Goal: Task Accomplishment & Management: Use online tool/utility

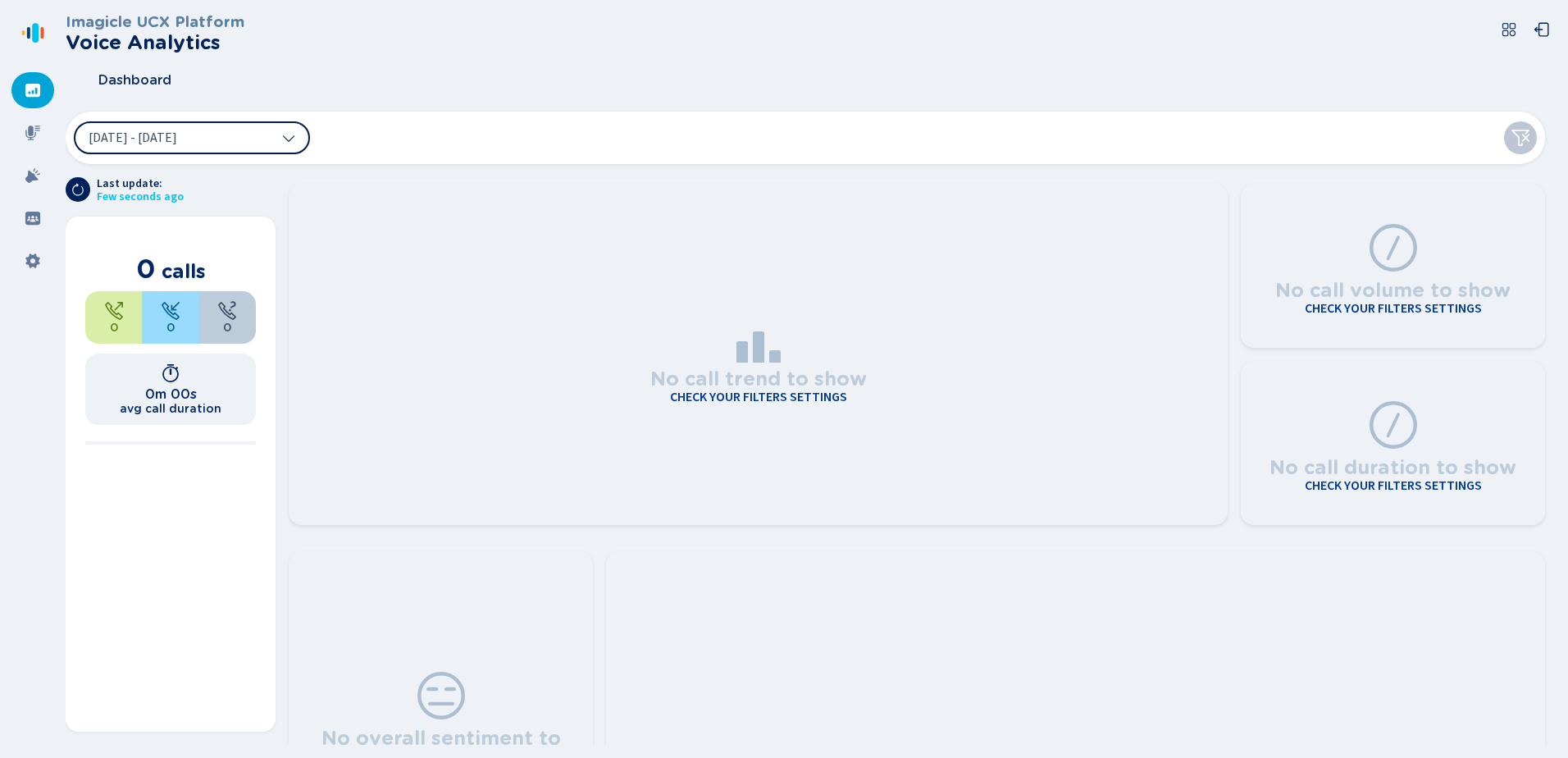
click at [289, 135] on icon at bounding box center [288, 137] width 13 height 13
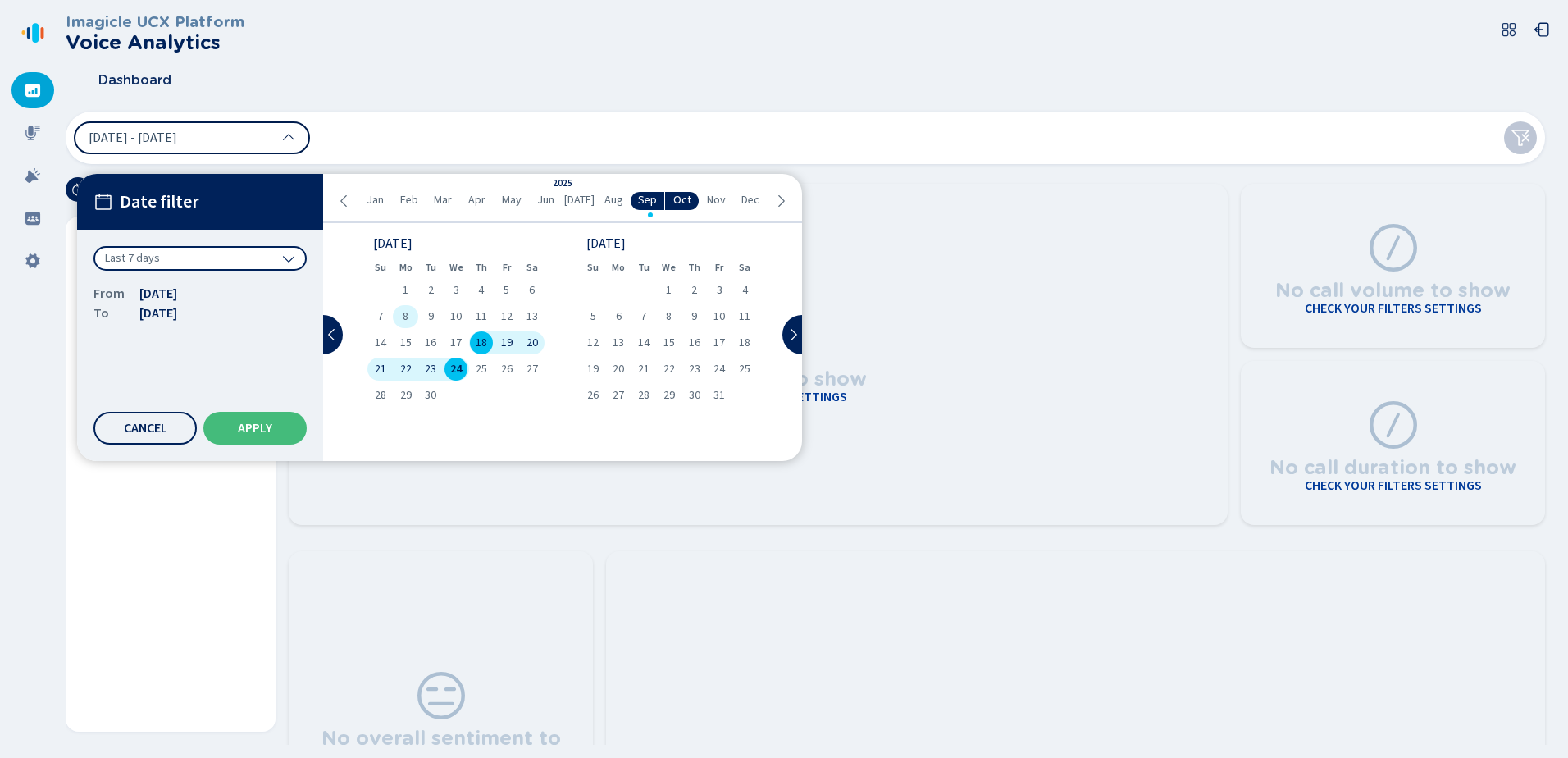
click at [411, 317] on div "8" at bounding box center [405, 316] width 26 height 23
click at [517, 312] on div "12" at bounding box center [506, 316] width 26 height 23
click at [232, 418] on button "Apply" at bounding box center [255, 427] width 104 height 33
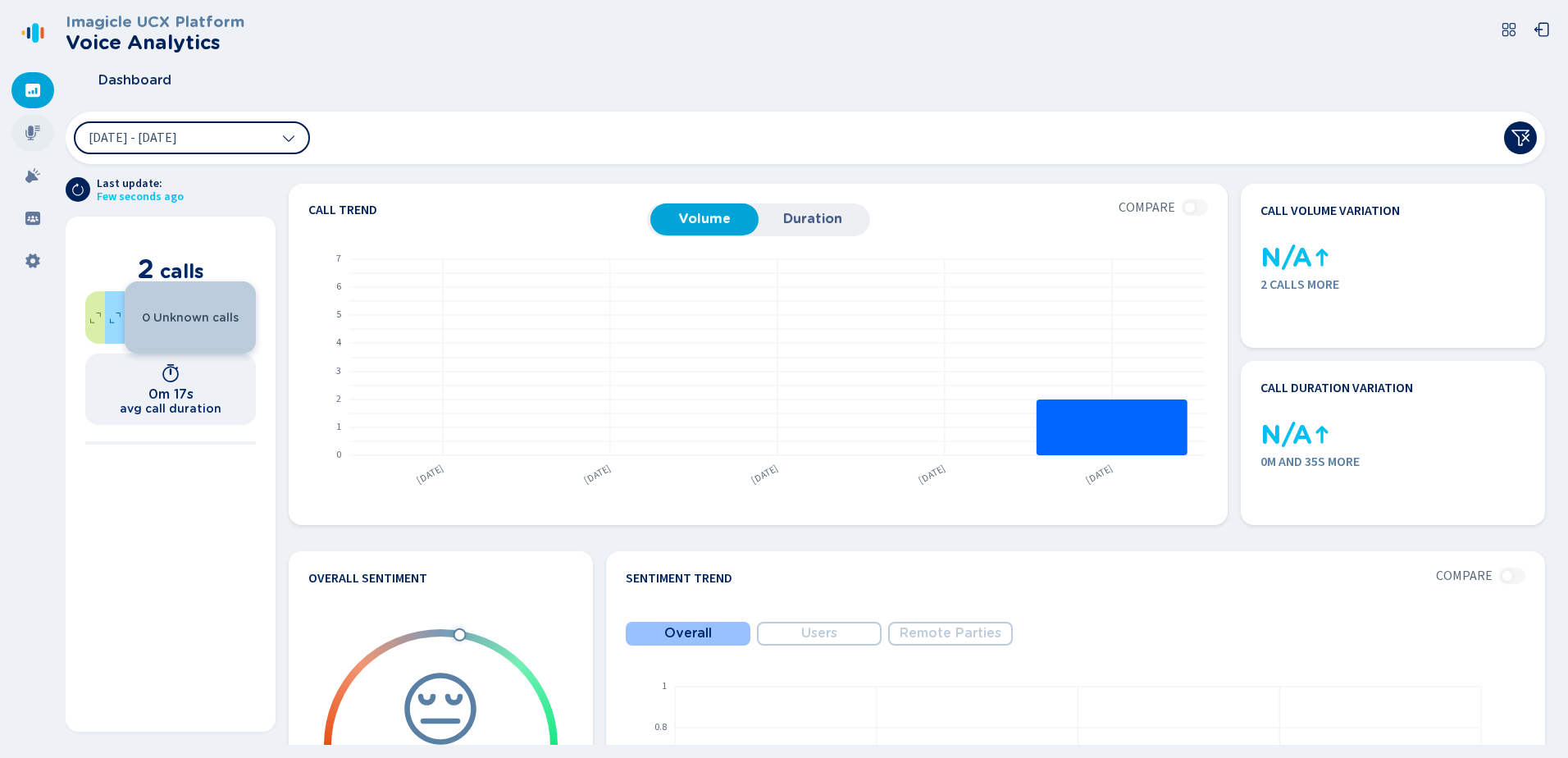
click at [33, 136] on icon at bounding box center [33, 133] width 16 height 16
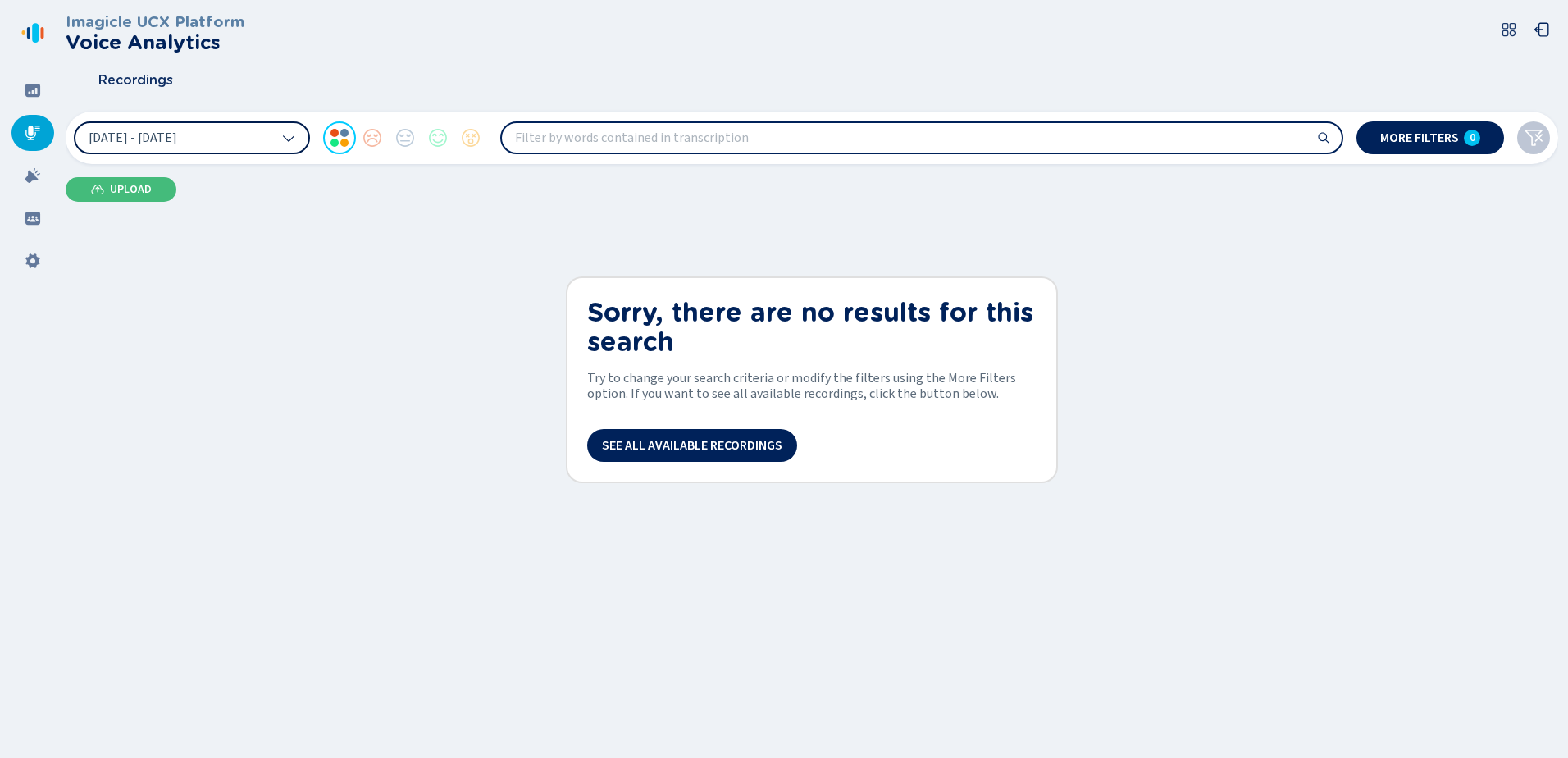
click at [289, 140] on icon at bounding box center [288, 138] width 12 height 6
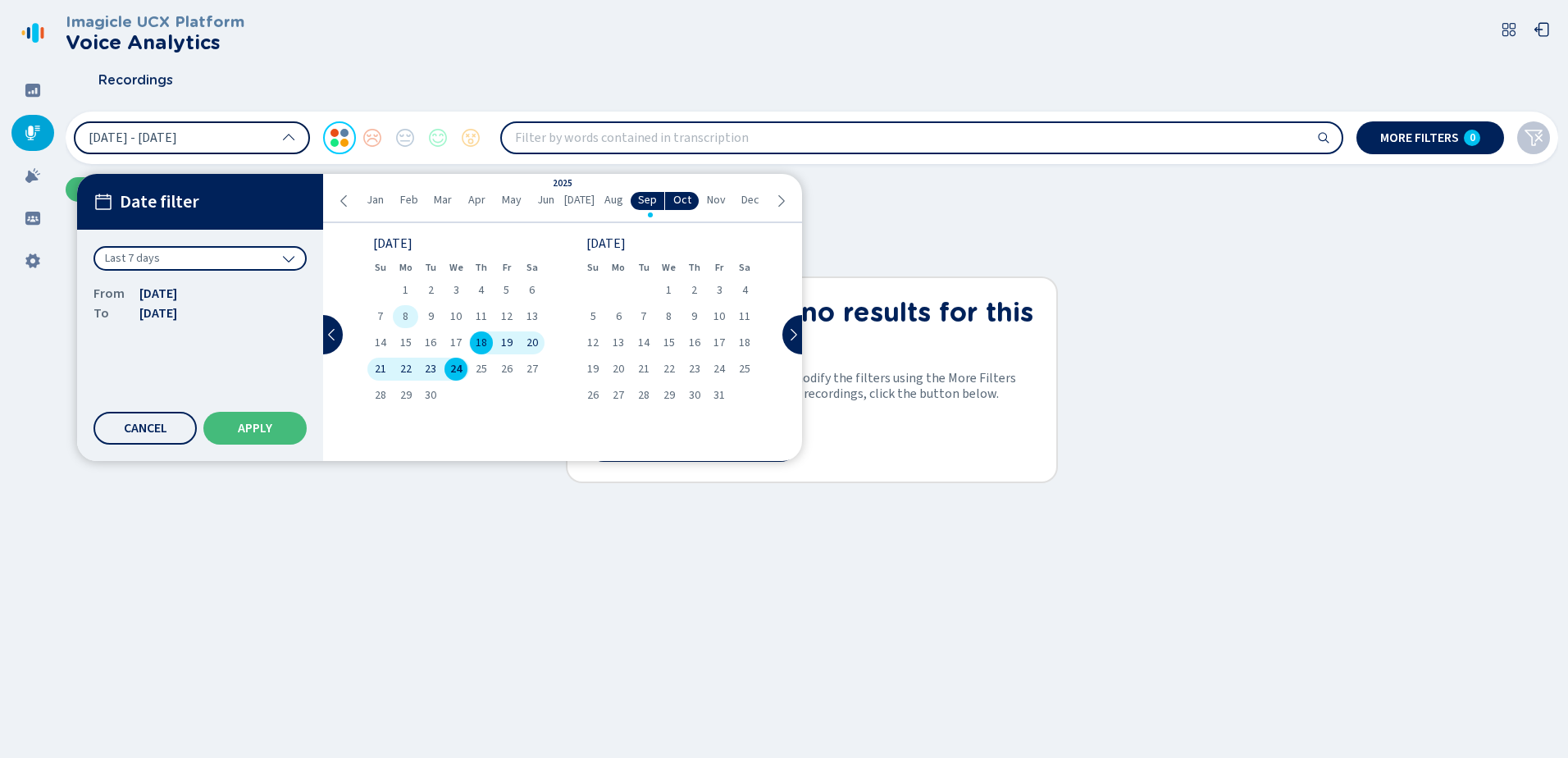
click at [408, 325] on div "8" at bounding box center [405, 316] width 26 height 23
click at [512, 311] on span "12" at bounding box center [506, 316] width 12 height 12
click at [257, 425] on span "Apply" at bounding box center [255, 427] width 35 height 13
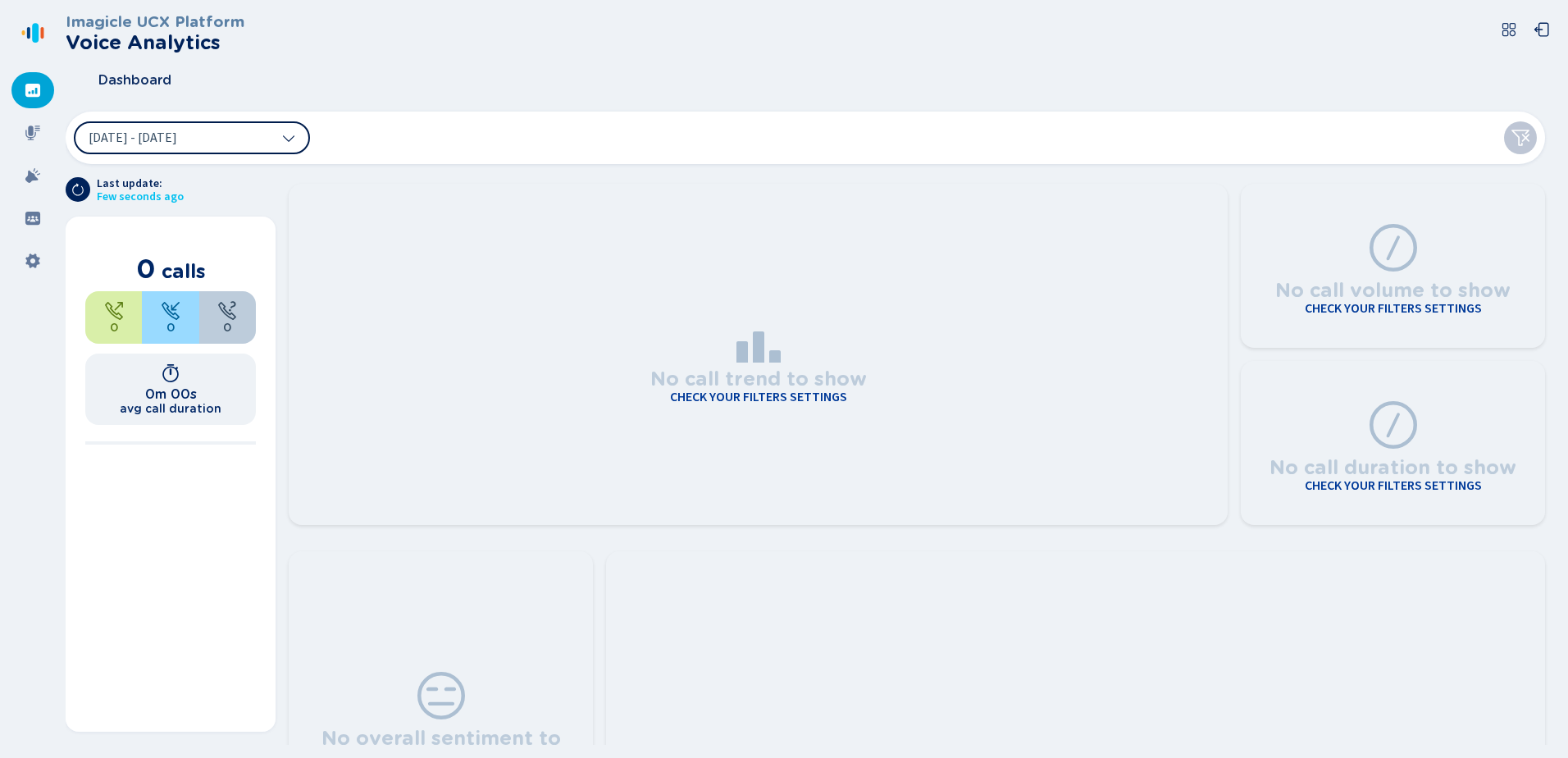
click at [305, 131] on button "[DATE] - [DATE]" at bounding box center [192, 137] width 236 height 33
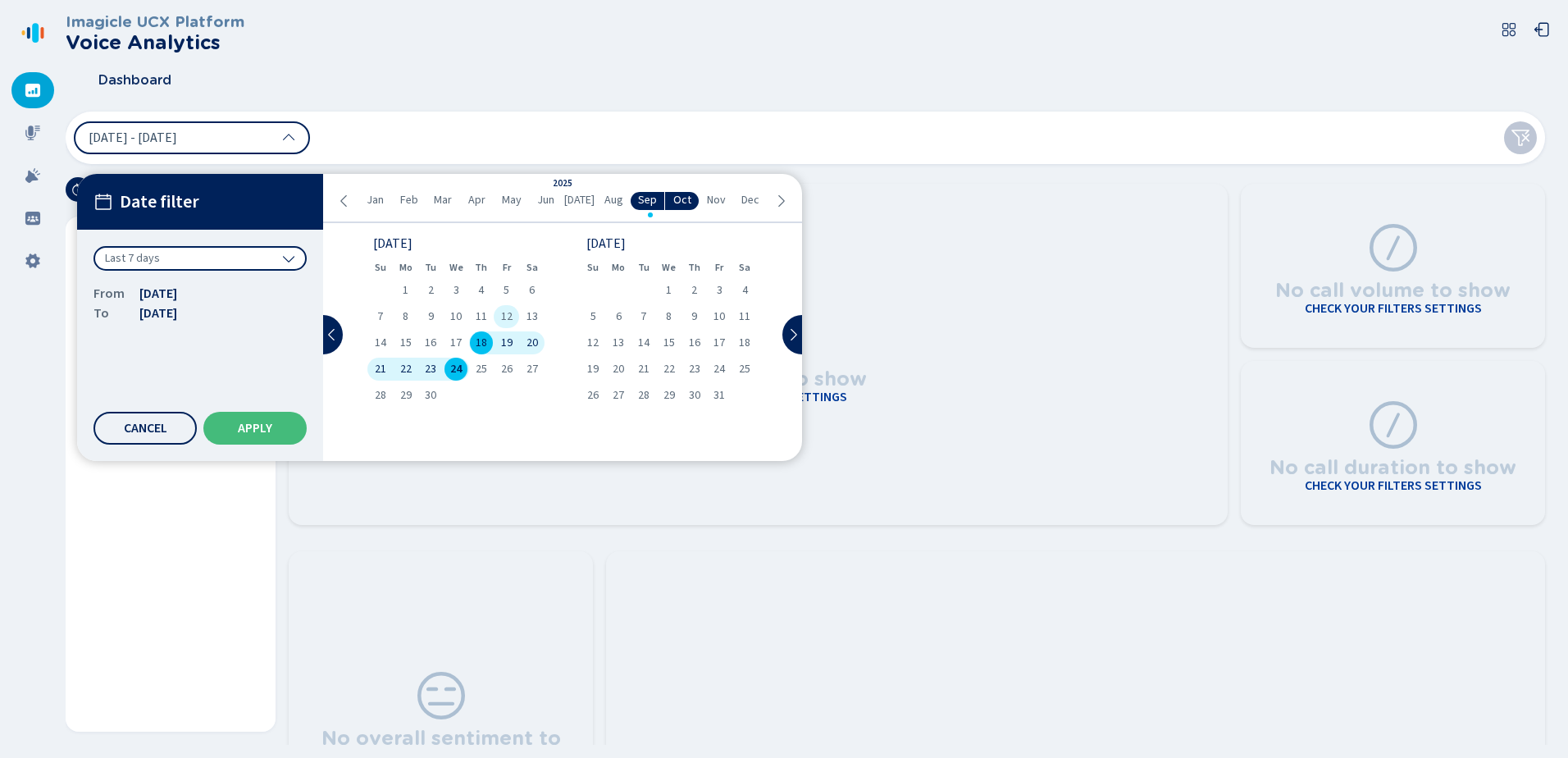
drag, startPoint x: 412, startPoint y: 310, endPoint x: 501, endPoint y: 312, distance: 89.0
click at [415, 311] on div "8" at bounding box center [405, 316] width 26 height 23
click at [513, 315] on div "12" at bounding box center [506, 316] width 26 height 23
click at [263, 438] on button "Apply" at bounding box center [255, 427] width 104 height 33
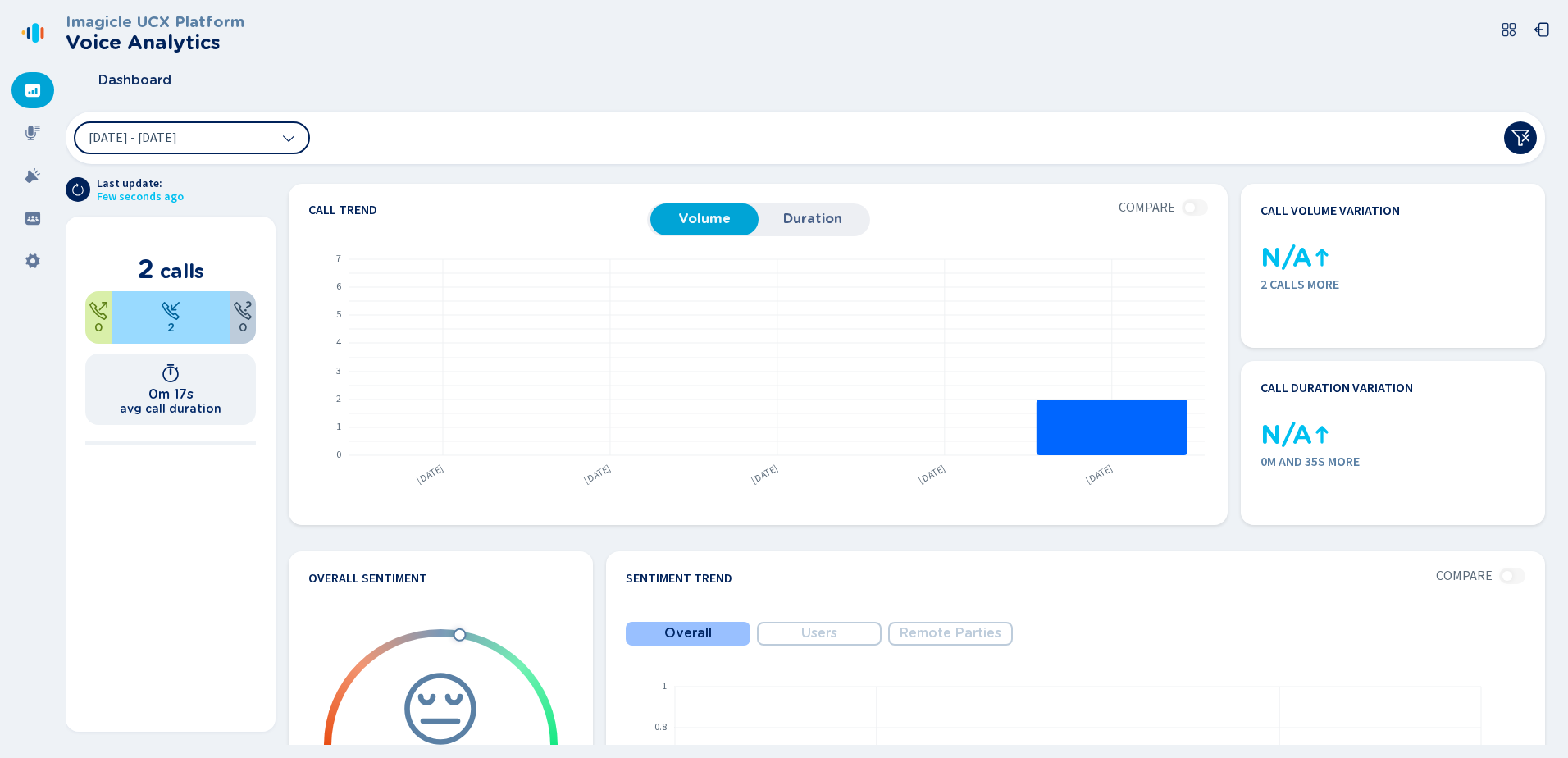
scroll to position [435, 0]
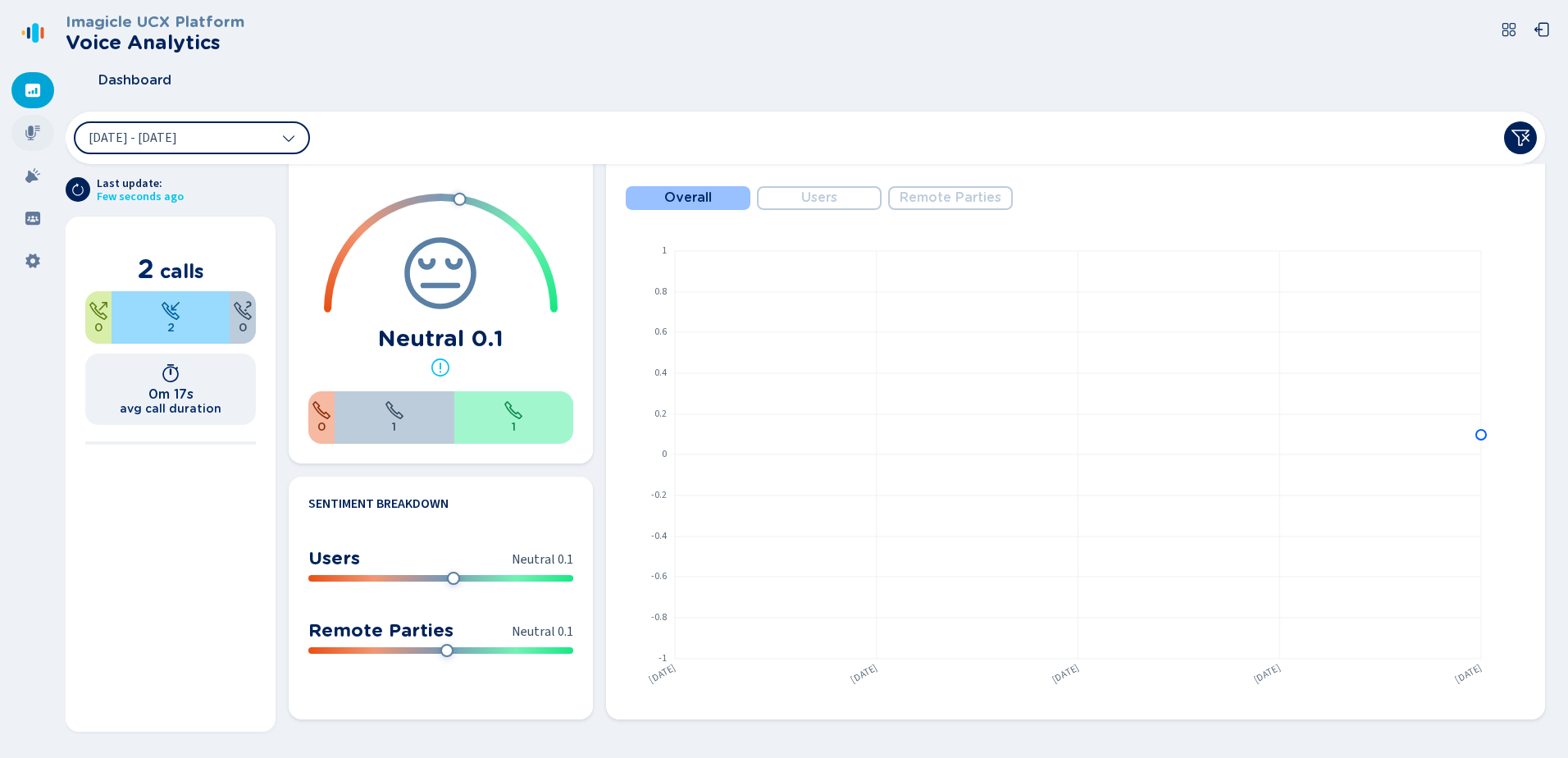
click at [35, 131] on icon at bounding box center [33, 133] width 16 height 16
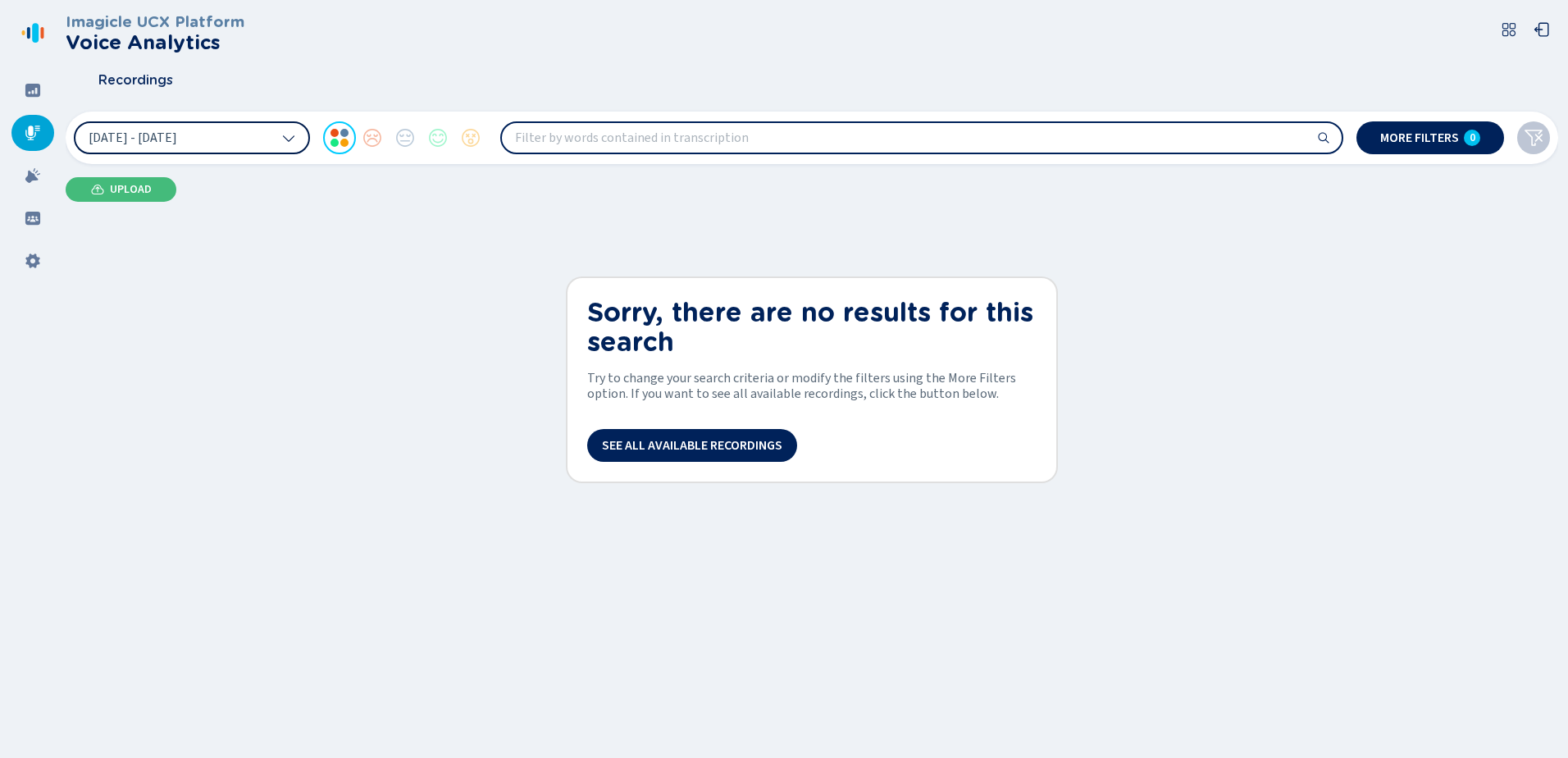
click at [286, 137] on icon at bounding box center [288, 137] width 13 height 13
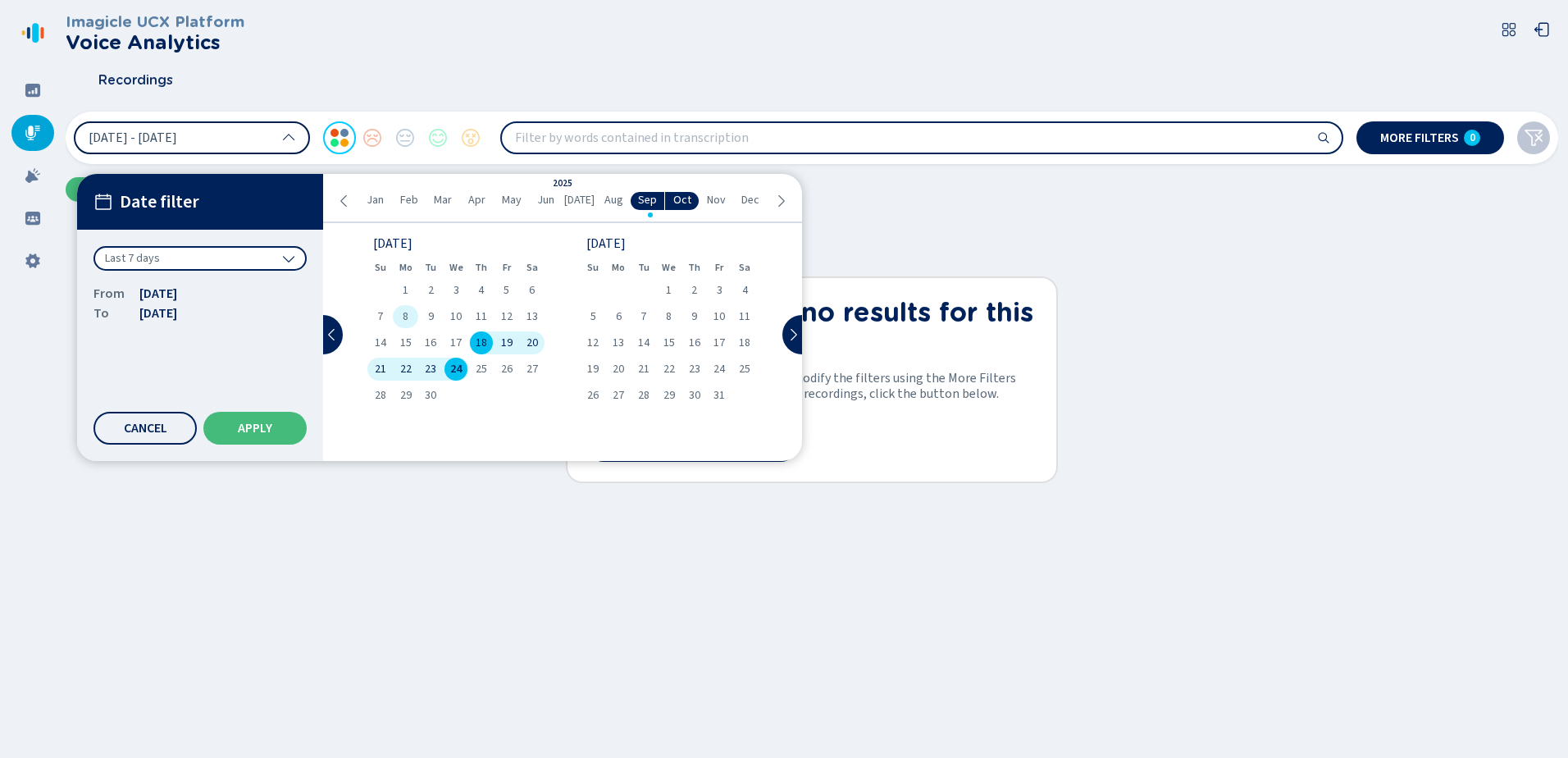
click at [410, 322] on div "8" at bounding box center [405, 316] width 26 height 23
click at [506, 316] on span "12" at bounding box center [506, 316] width 12 height 12
click at [242, 426] on span "Apply" at bounding box center [255, 427] width 35 height 13
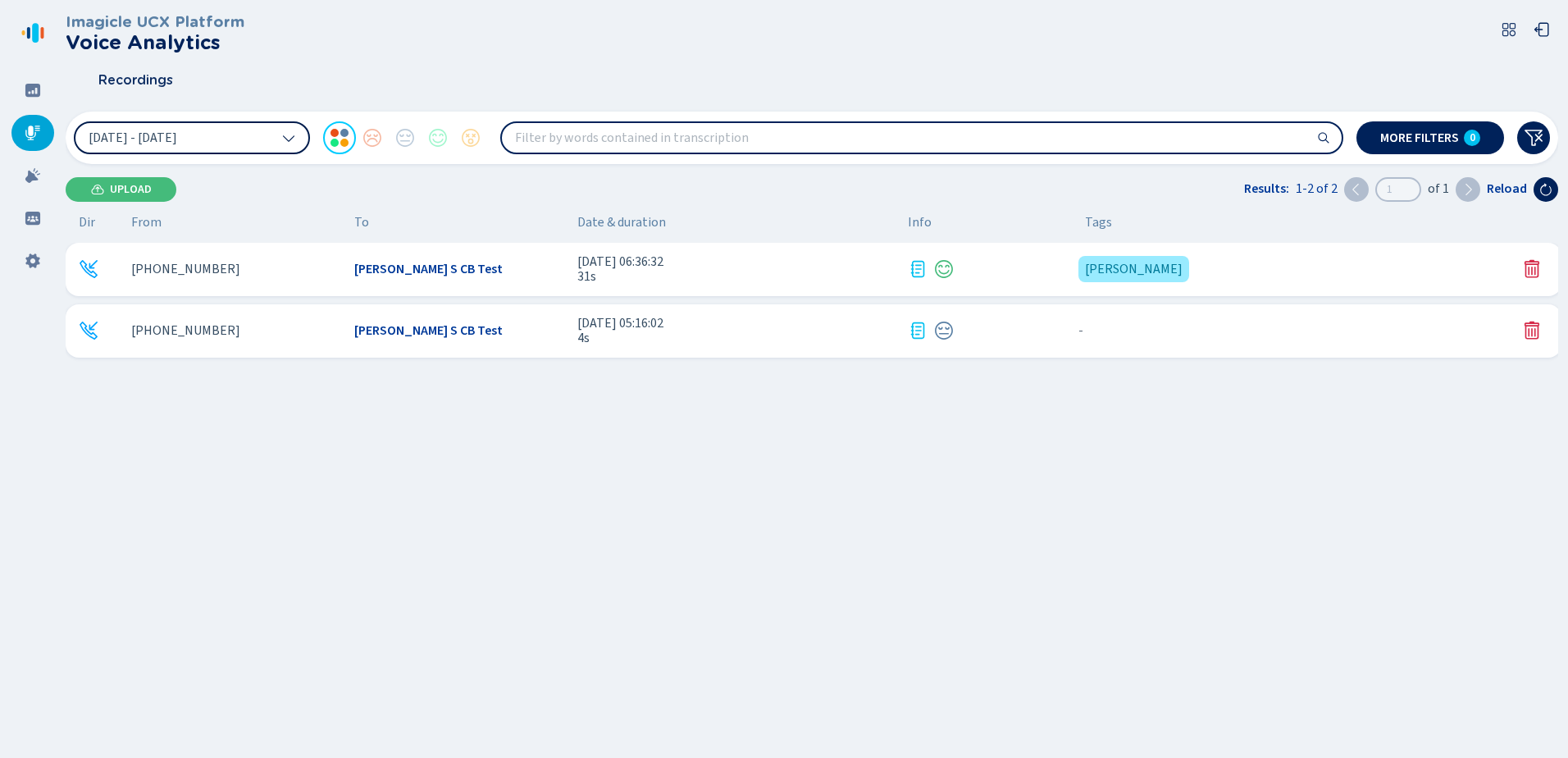
click at [847, 286] on div "+13156713324 Dave S CB Test 12 Sep 2025 - 06:36:32 31s Derek {{hiddenTagsCount}…" at bounding box center [813, 270] width 1496 height 53
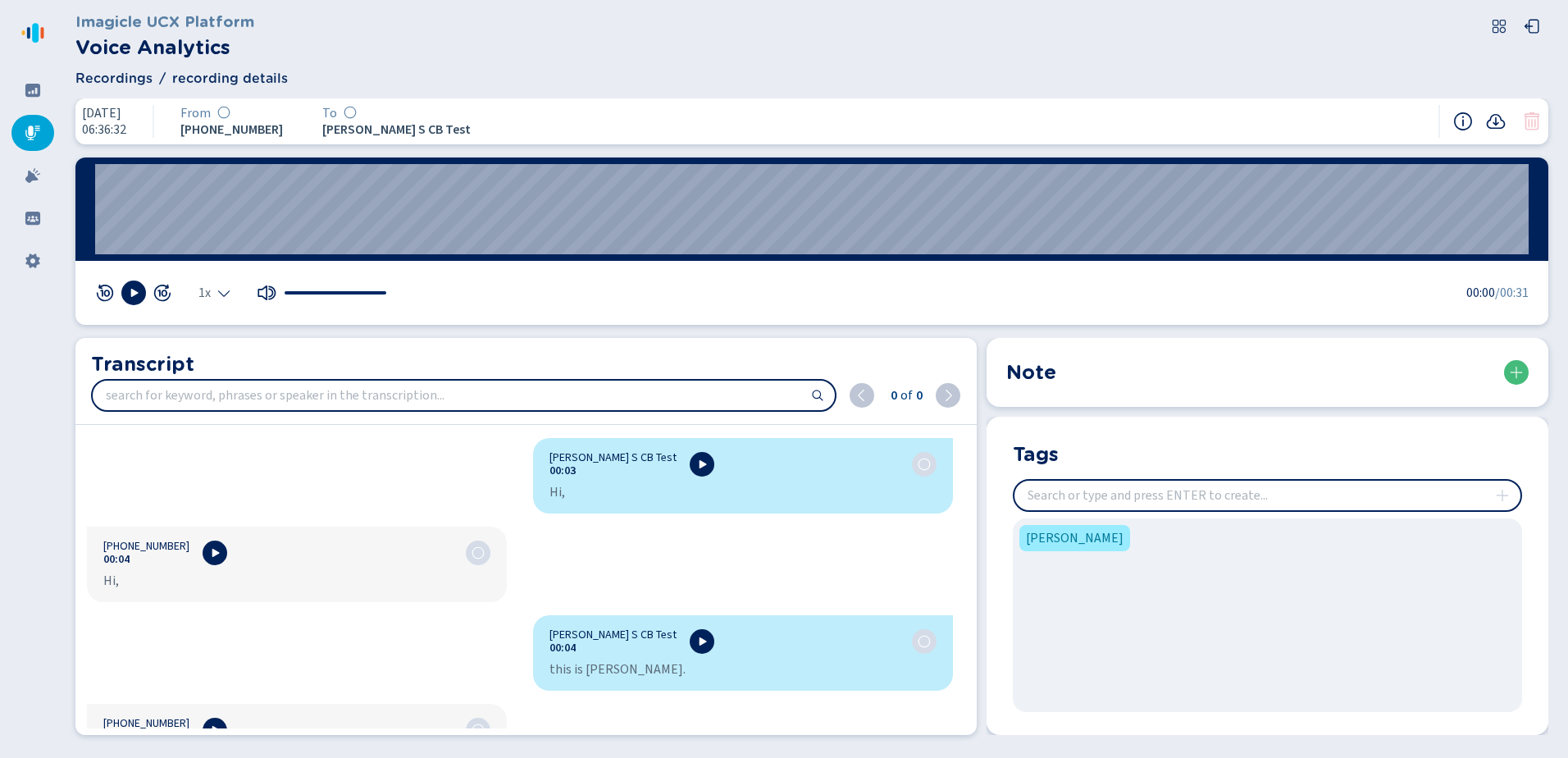
click at [1109, 486] on input "insert" at bounding box center [1267, 495] width 506 height 29
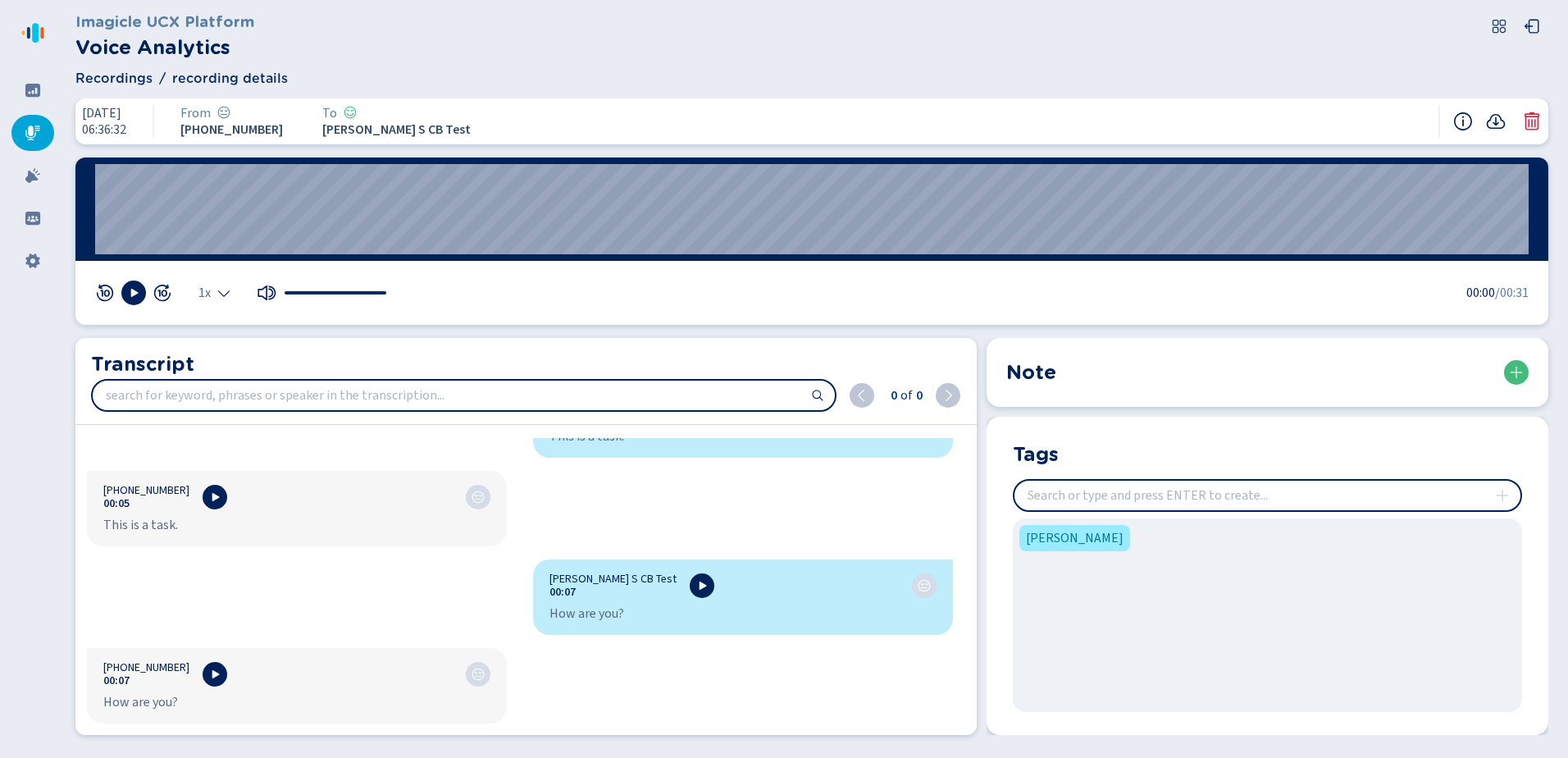
scroll to position [820, 0]
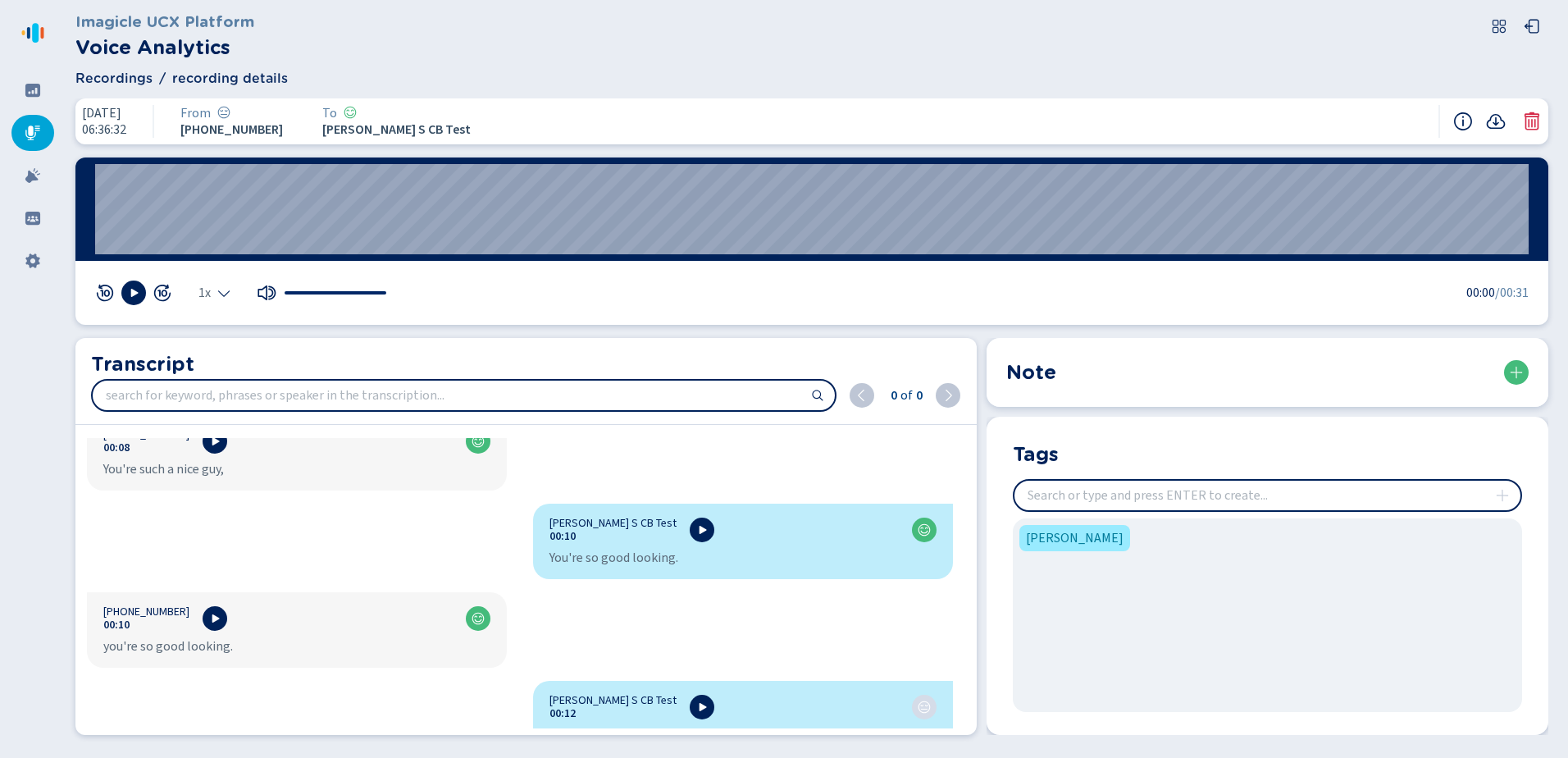
click at [1129, 496] on input "insert" at bounding box center [1267, 495] width 506 height 29
type input "good looking"
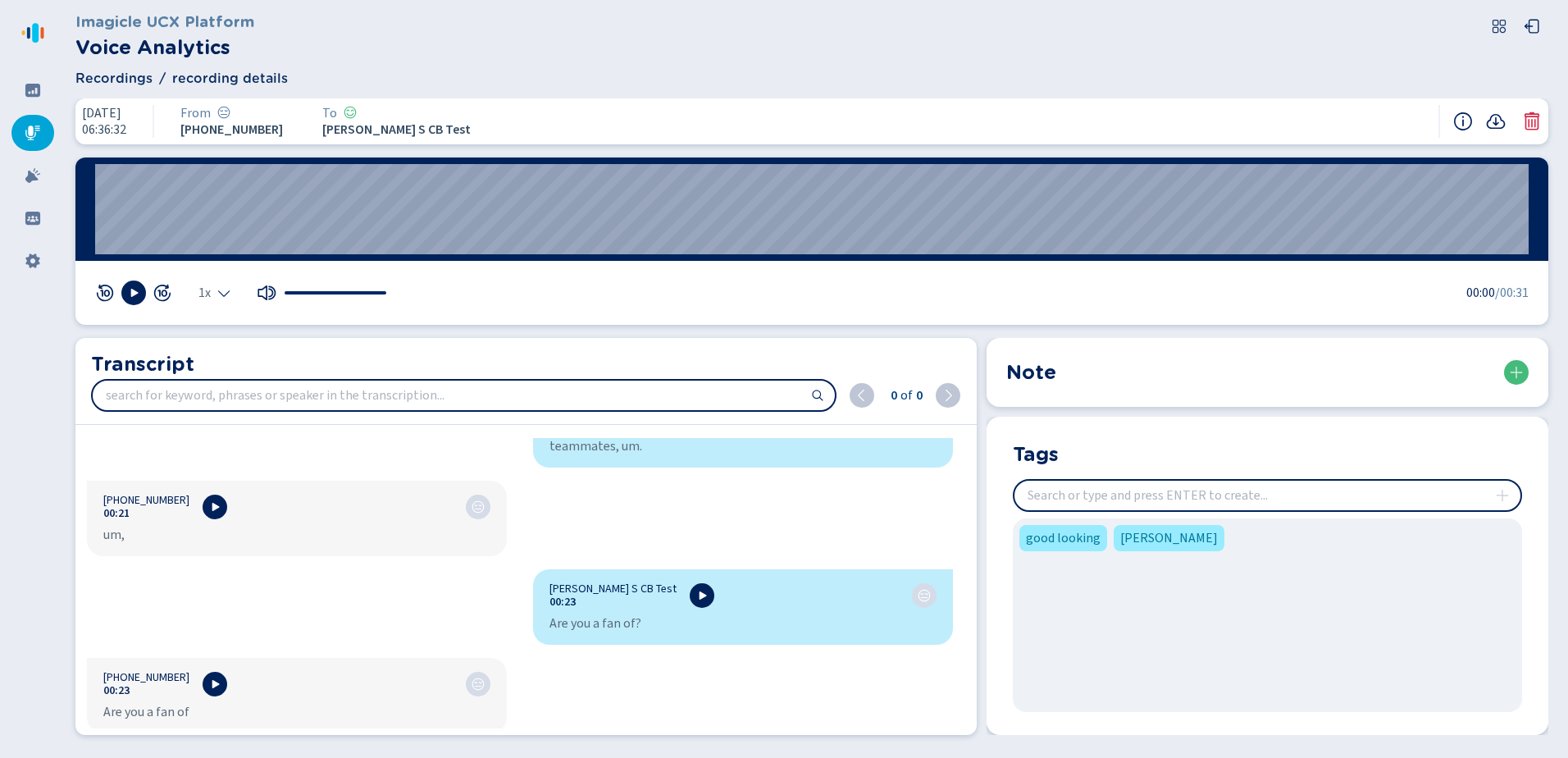
scroll to position [1230, 0]
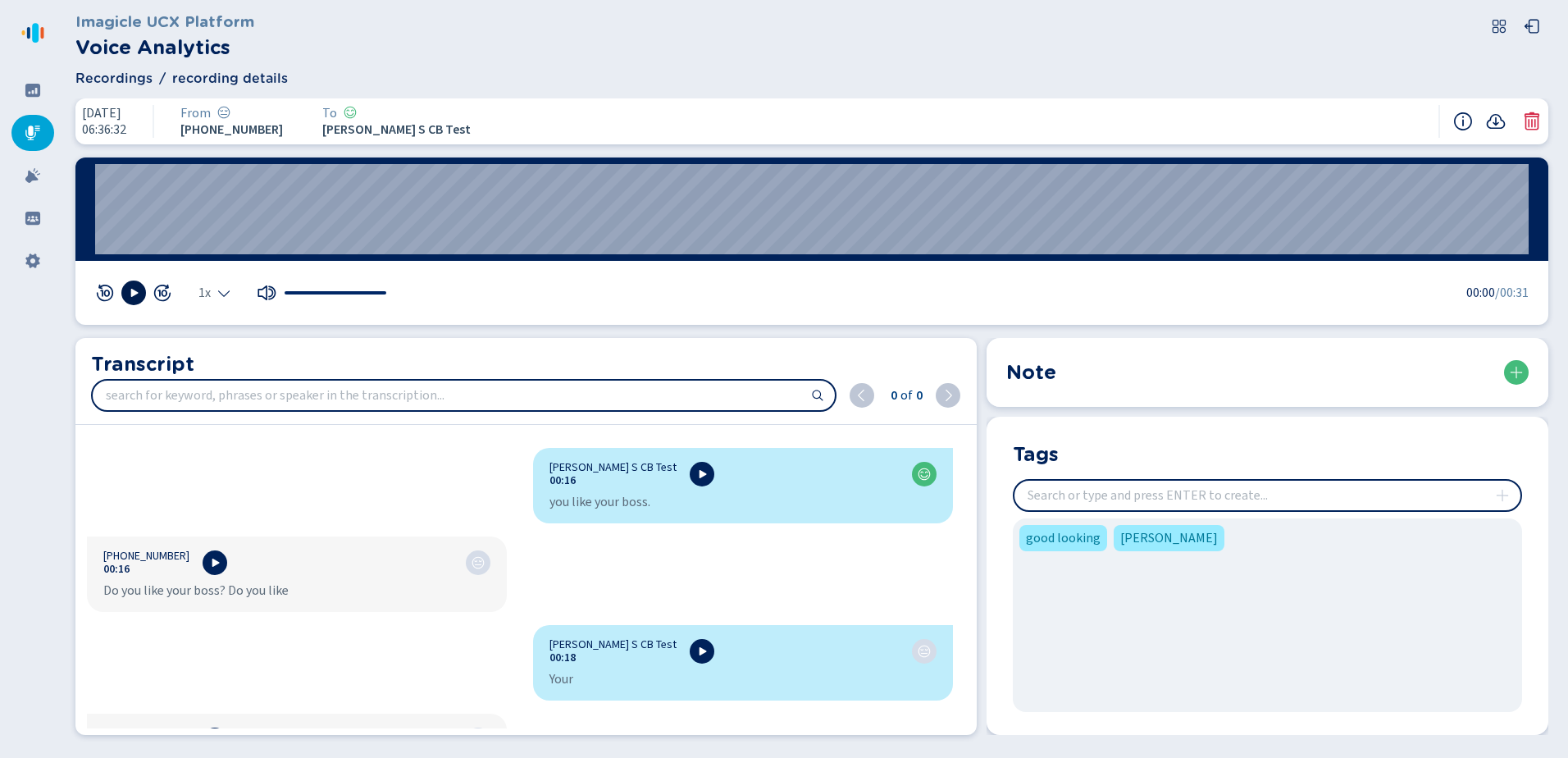
click at [128, 294] on icon at bounding box center [133, 293] width 13 height 13
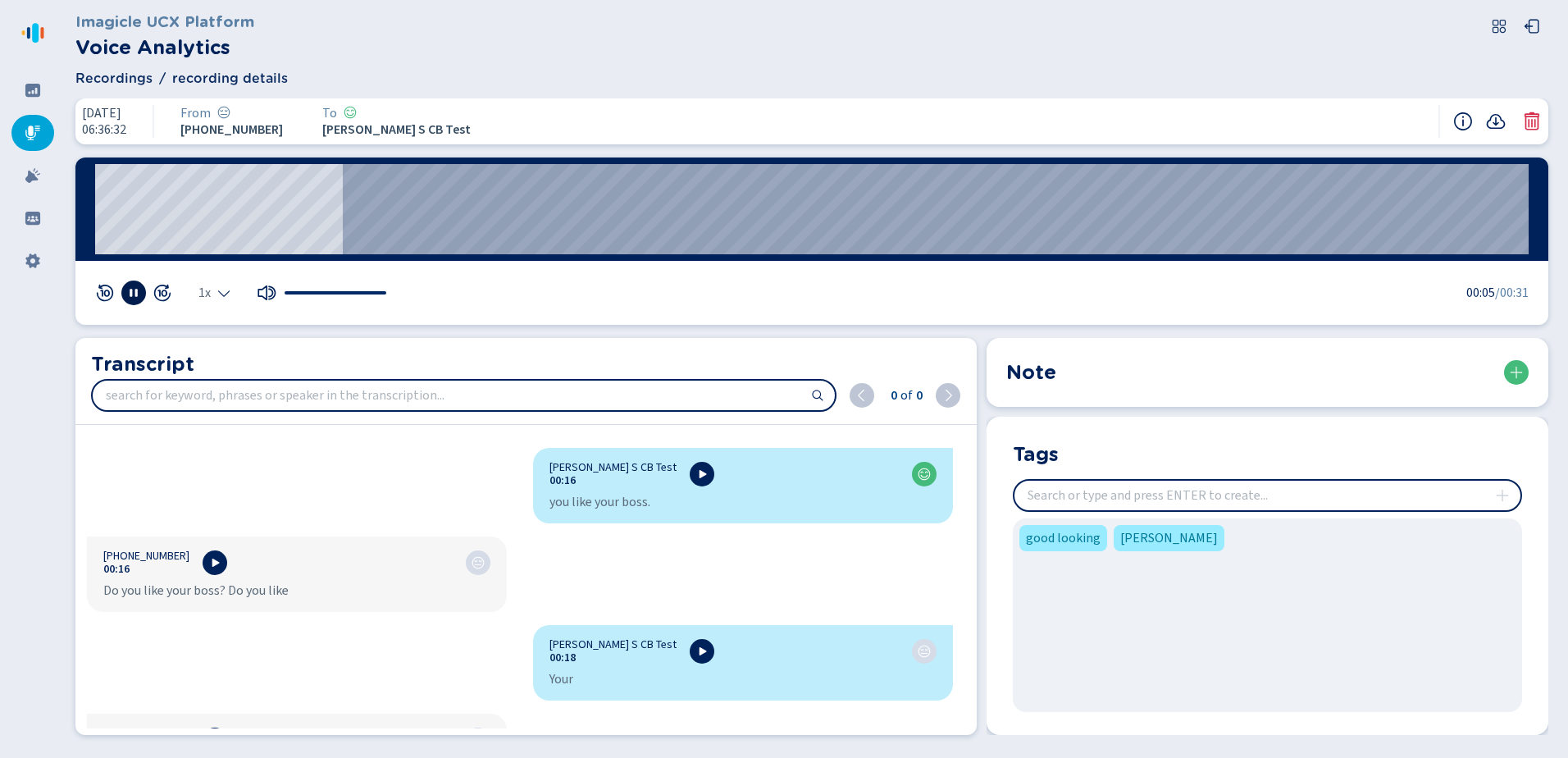
click at [143, 293] on button at bounding box center [134, 293] width 25 height 25
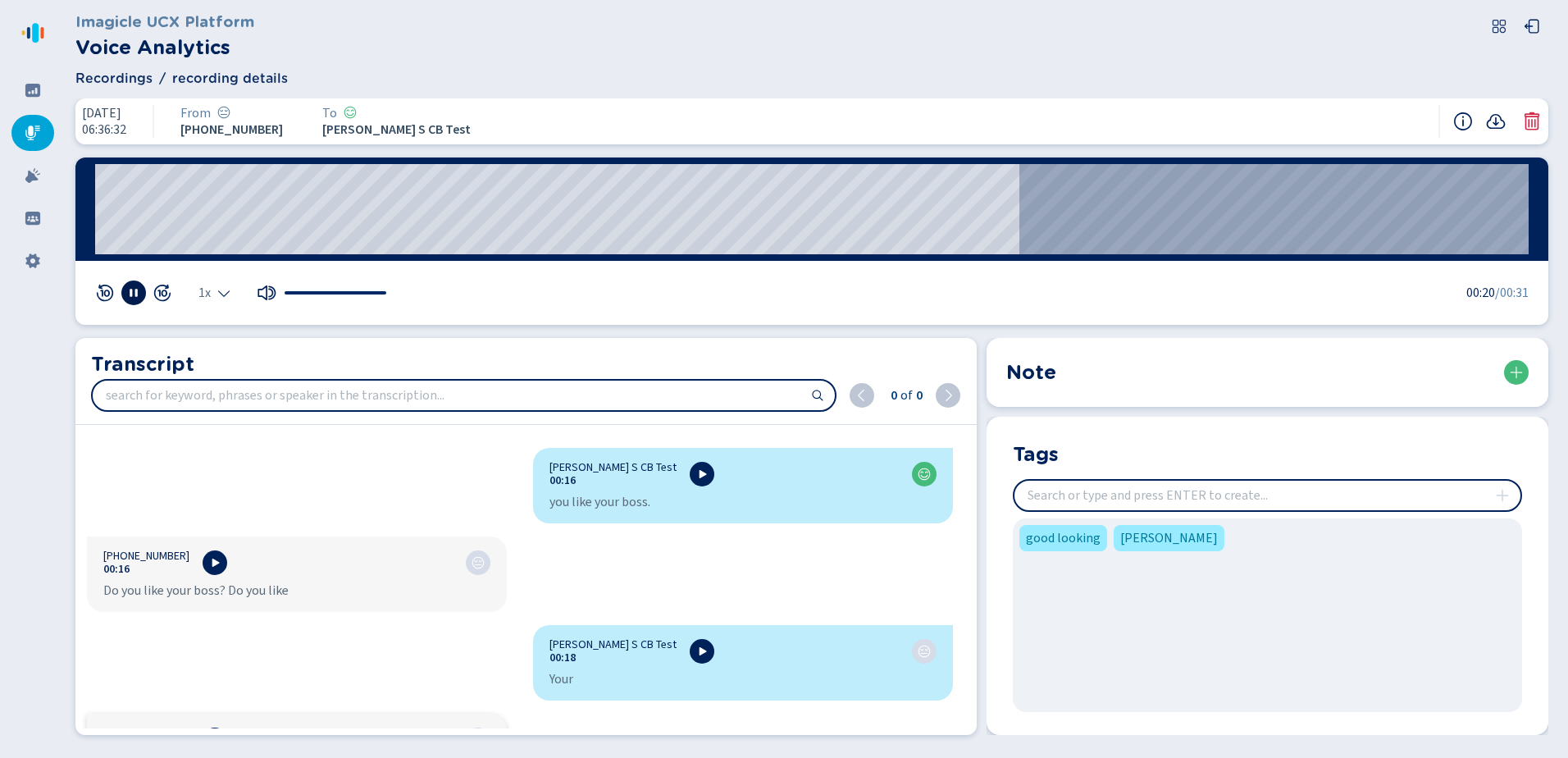
click at [143, 287] on button at bounding box center [134, 293] width 25 height 25
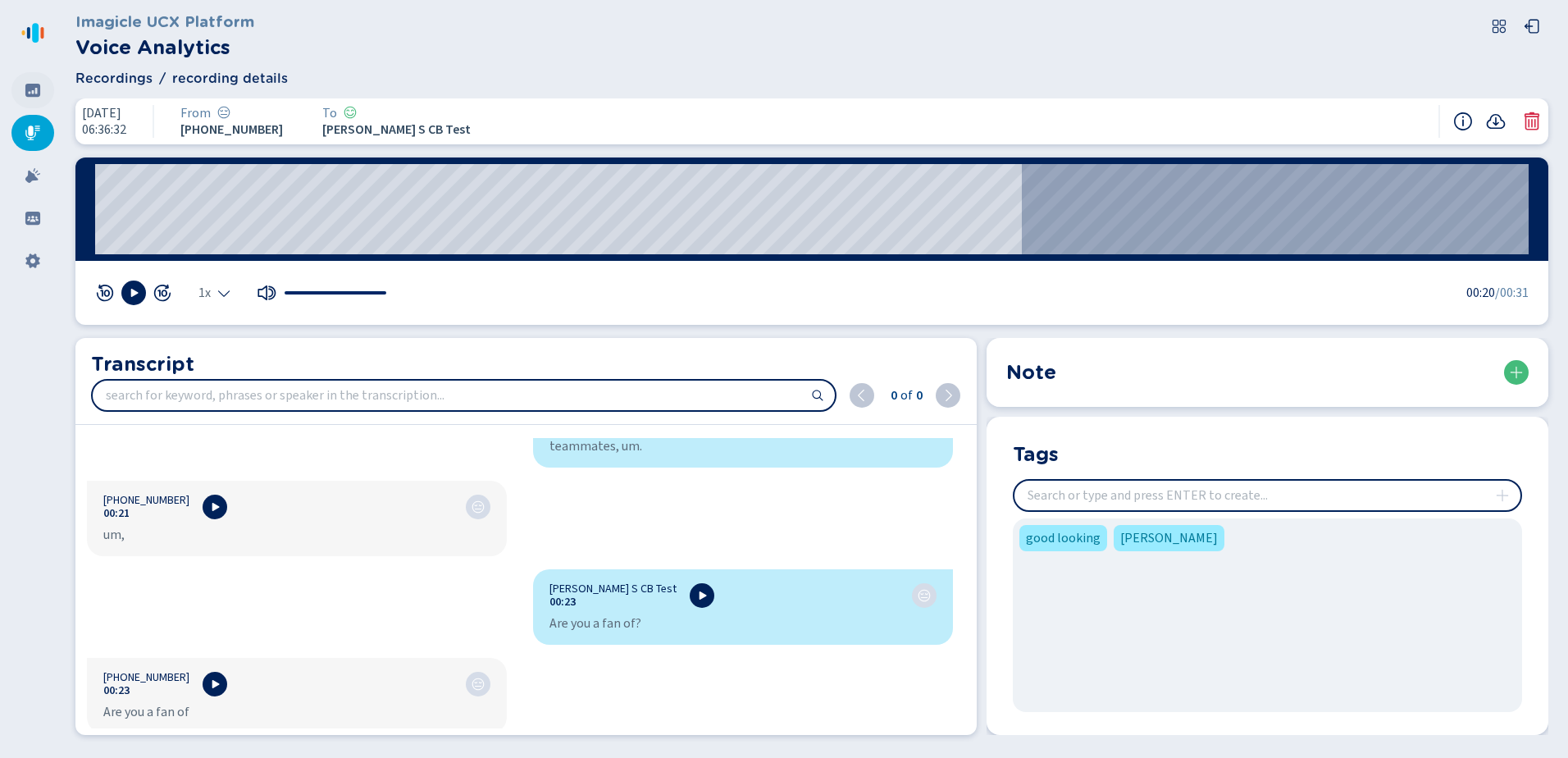
click at [34, 89] on icon at bounding box center [33, 90] width 15 height 13
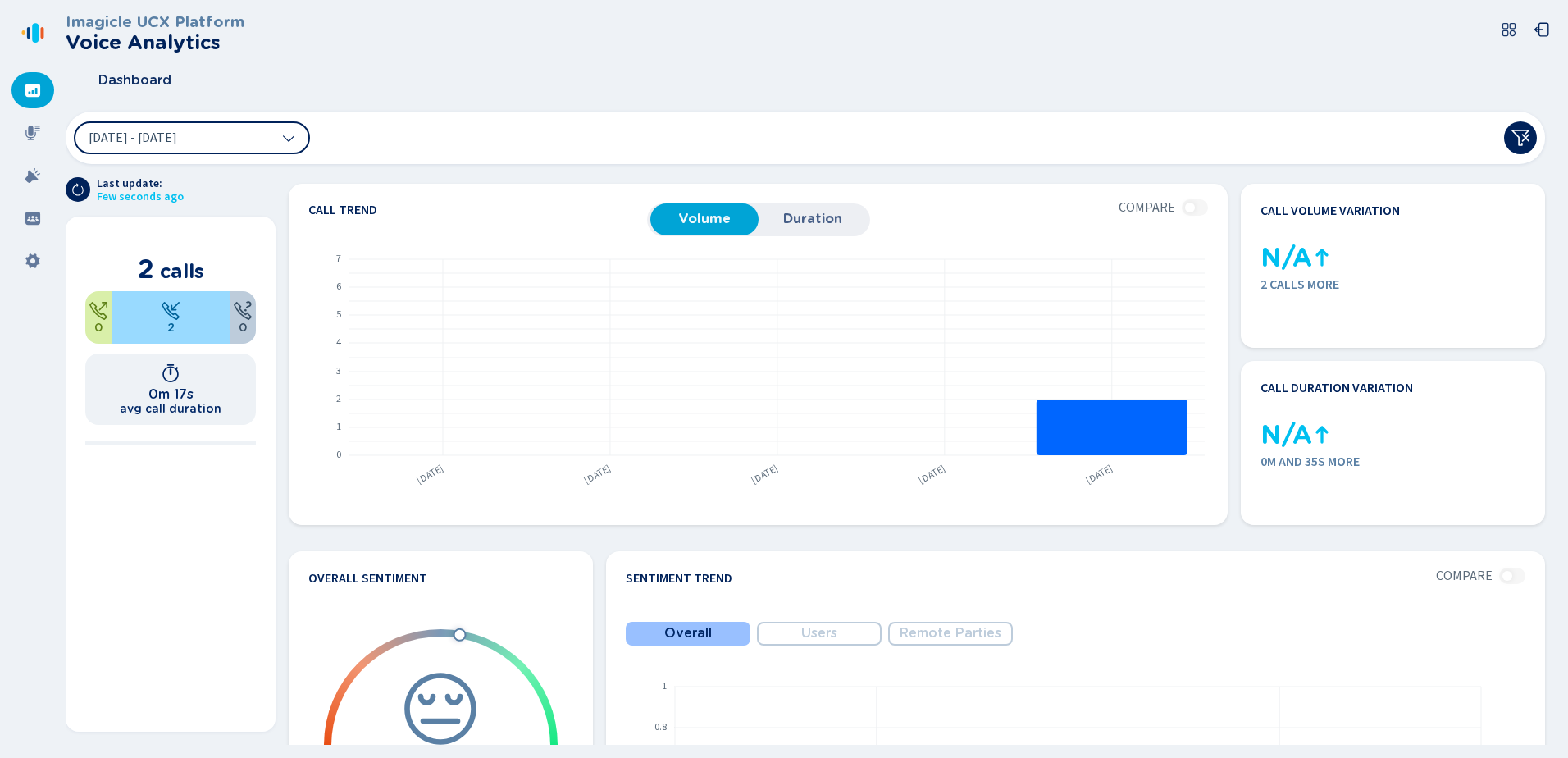
click at [30, 199] on nav at bounding box center [33, 379] width 66 height 758
click at [30, 186] on div at bounding box center [33, 176] width 43 height 36
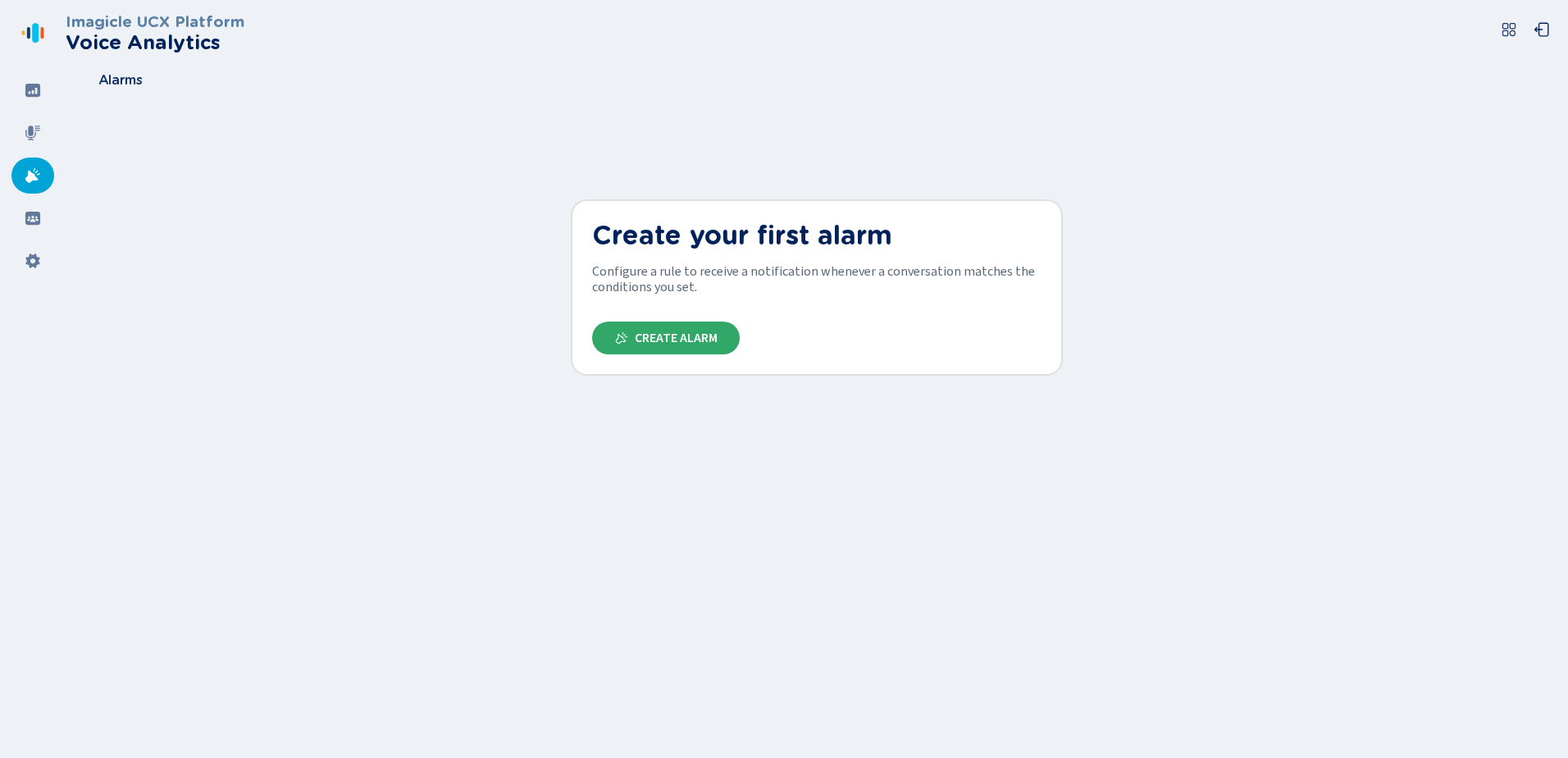
click at [683, 339] on span "Create Alarm" at bounding box center [676, 338] width 82 height 13
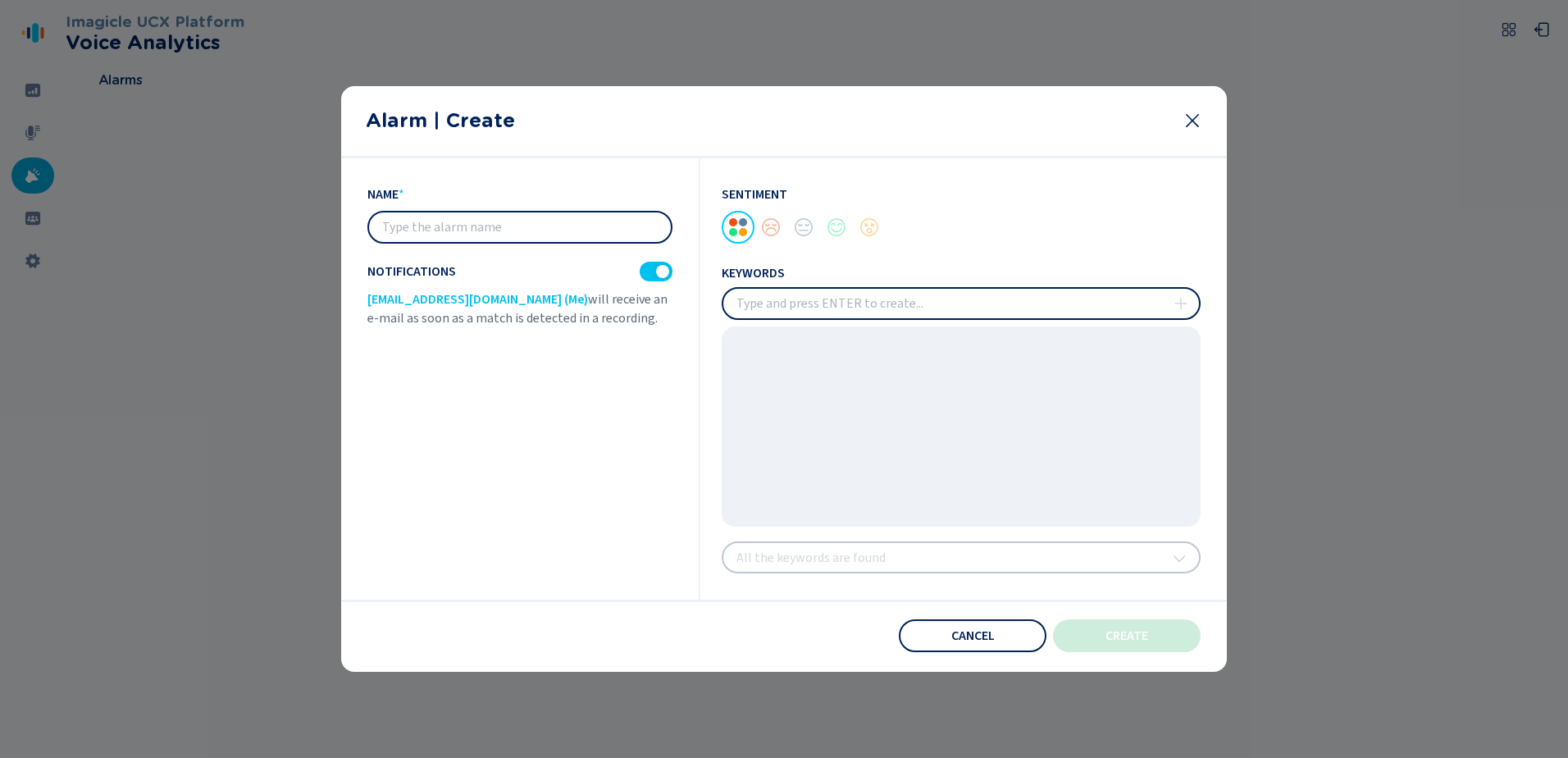
click at [453, 229] on input "text" at bounding box center [520, 227] width 302 height 29
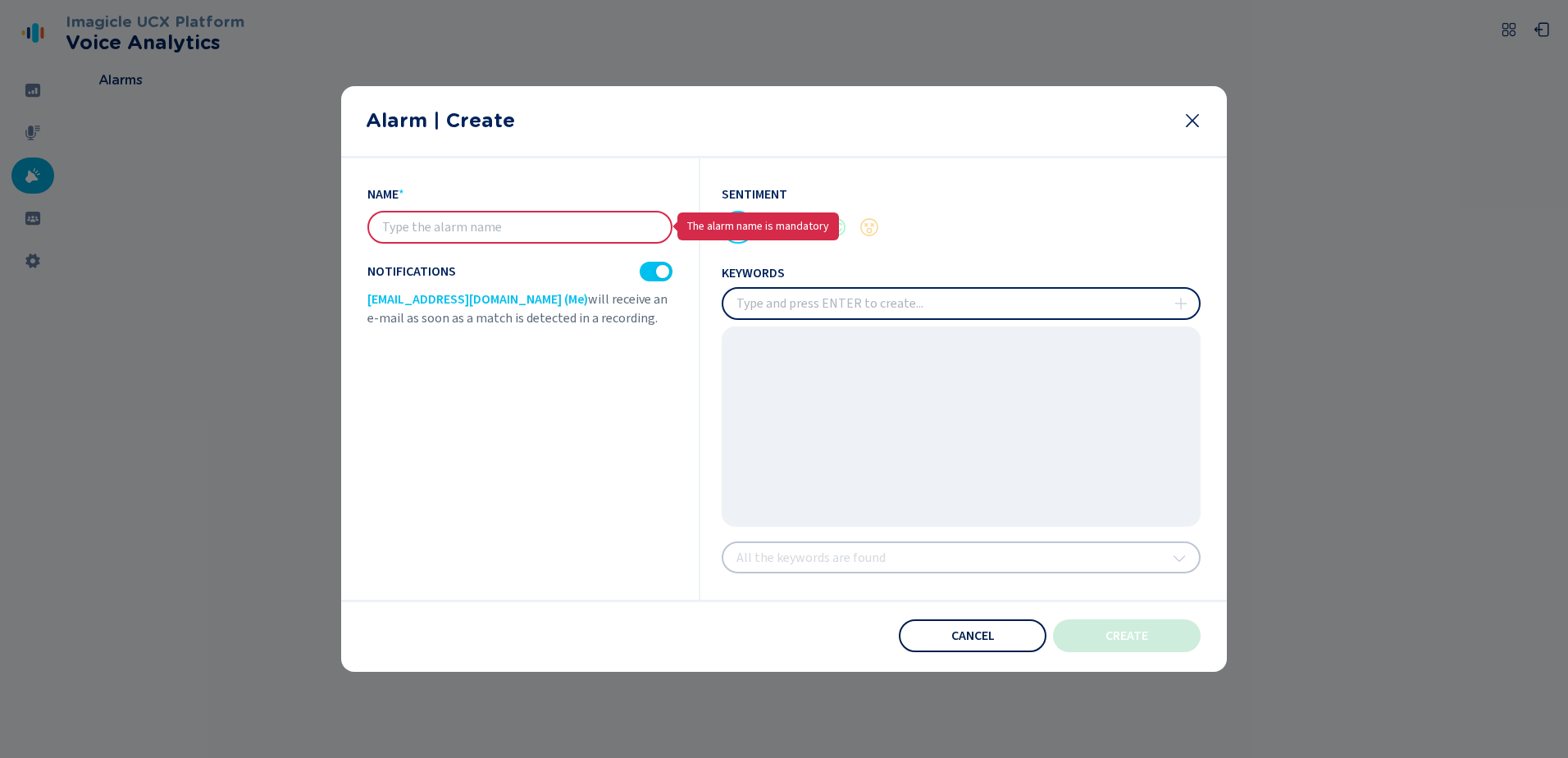
click at [960, 632] on span "Cancel" at bounding box center [973, 635] width 43 height 13
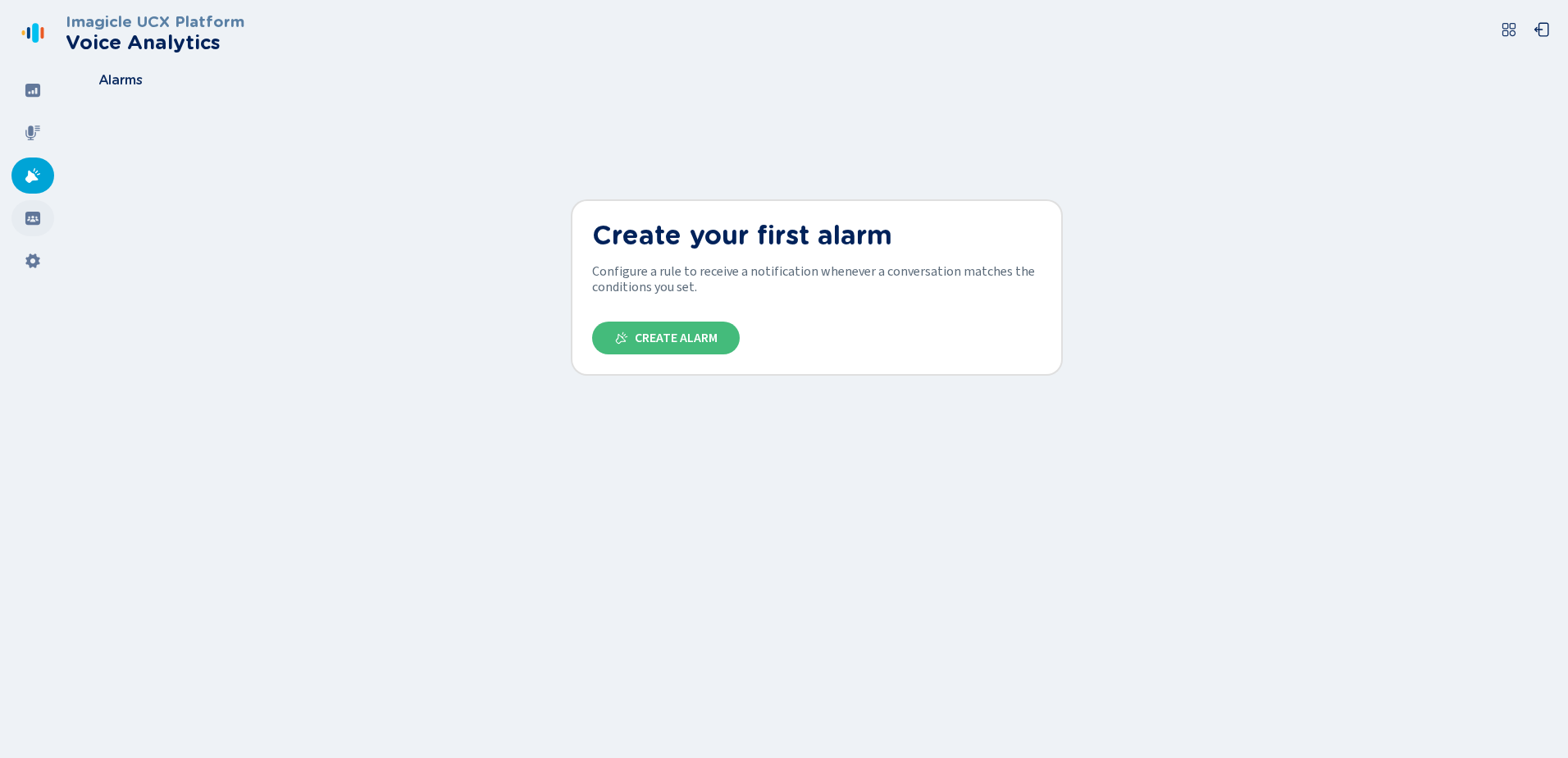
click at [36, 223] on icon at bounding box center [33, 218] width 15 height 13
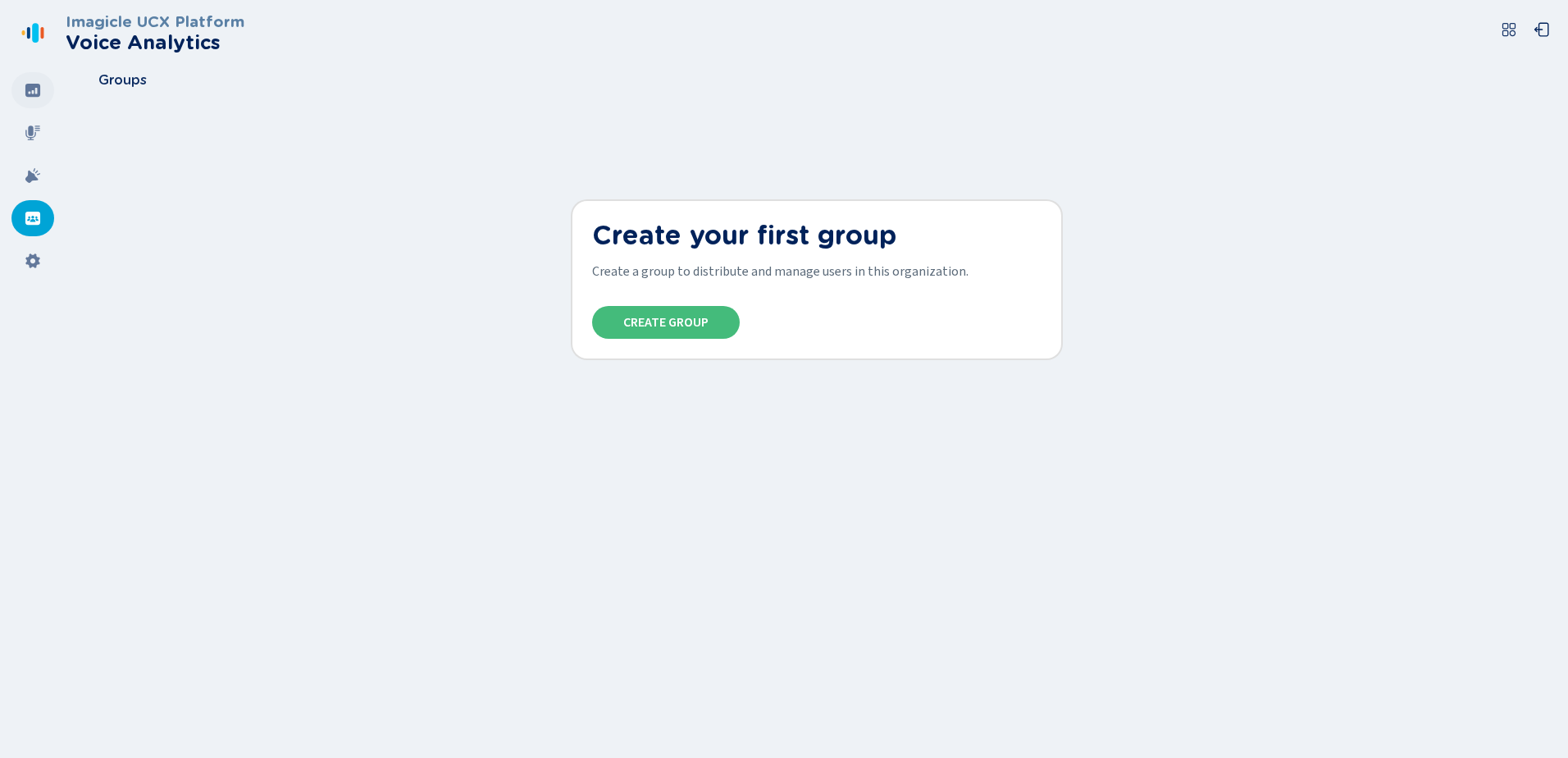
click at [40, 92] on icon at bounding box center [33, 90] width 15 height 13
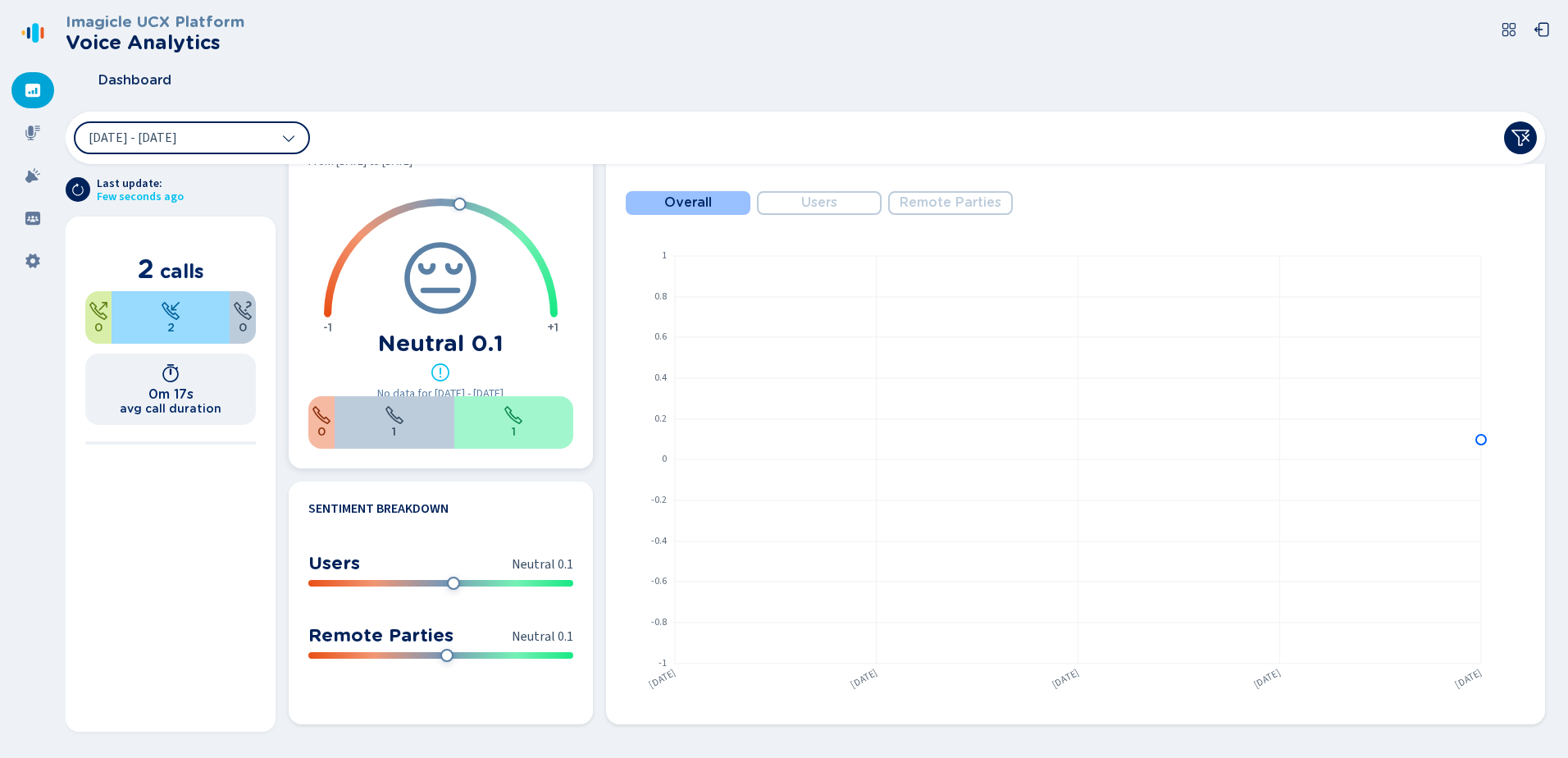
scroll to position [435, 0]
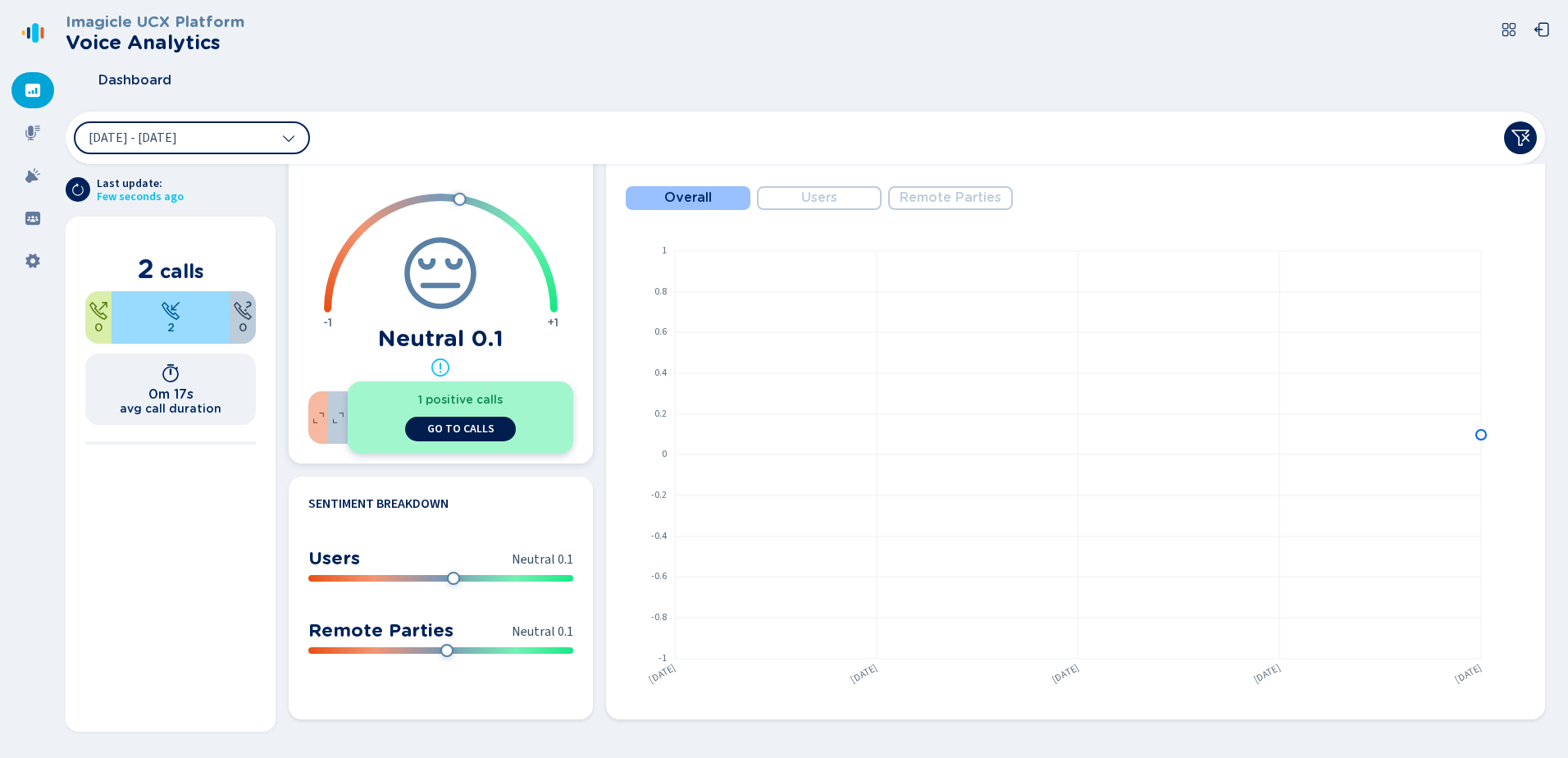
click at [489, 435] on button "go to calls" at bounding box center [460, 429] width 111 height 25
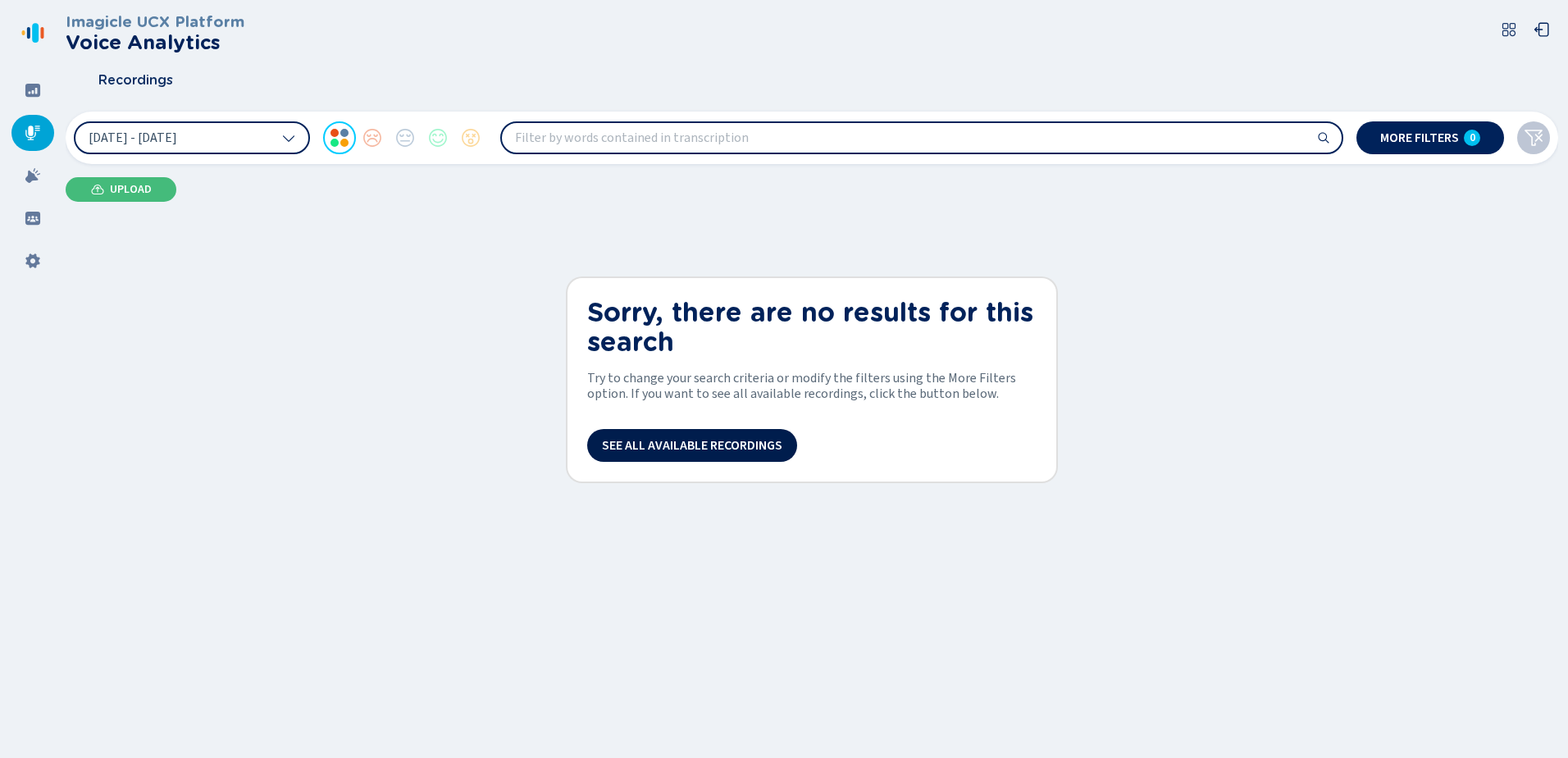
click at [710, 439] on span "See all available recordings" at bounding box center [692, 445] width 180 height 13
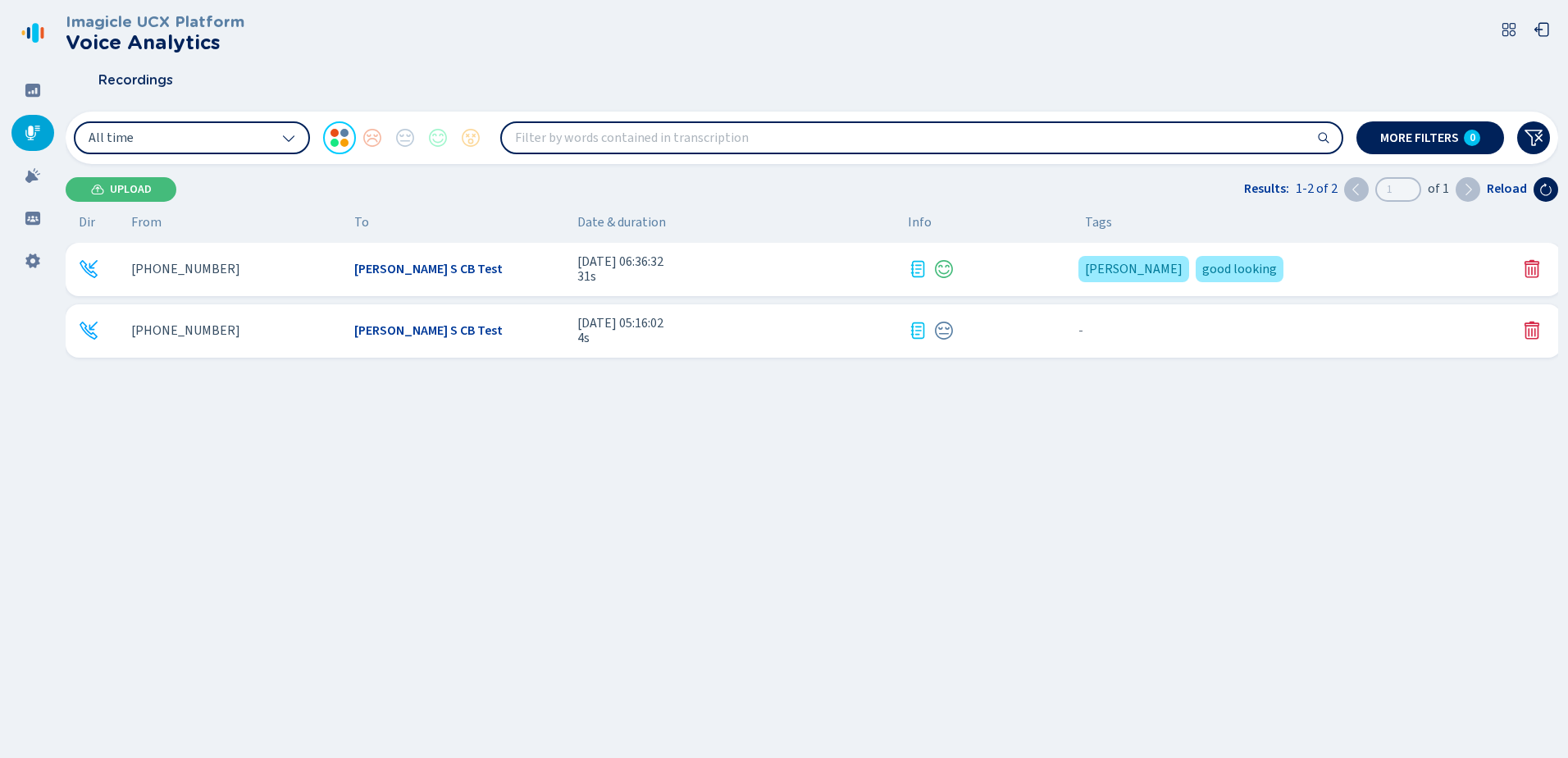
click at [697, 340] on span "4s" at bounding box center [736, 338] width 318 height 15
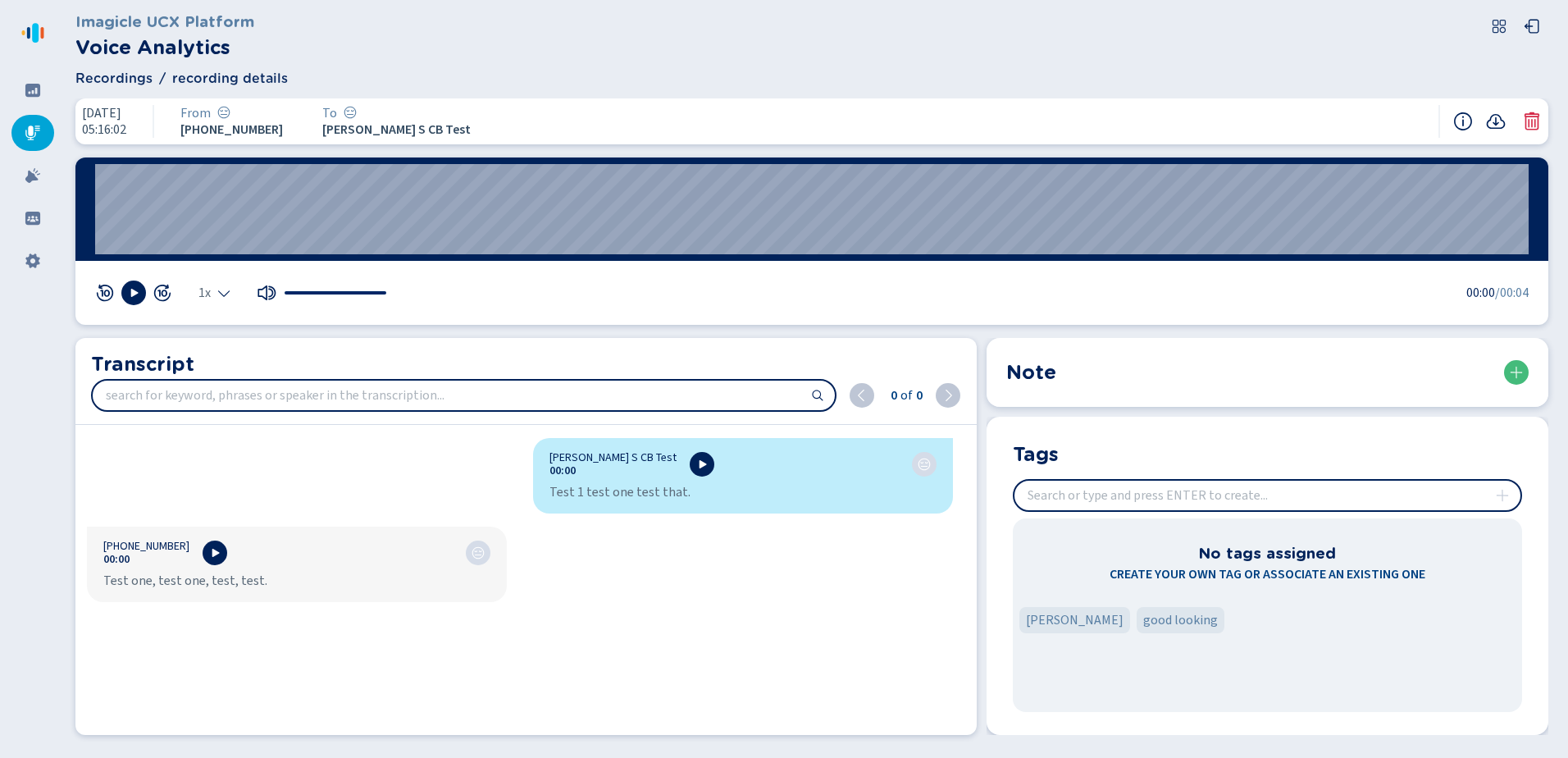
click at [633, 602] on div "Dave S CB Test 00:00 Test 1 test one test that. +13156713324 00:00 Test one, te…" at bounding box center [520, 582] width 890 height 290
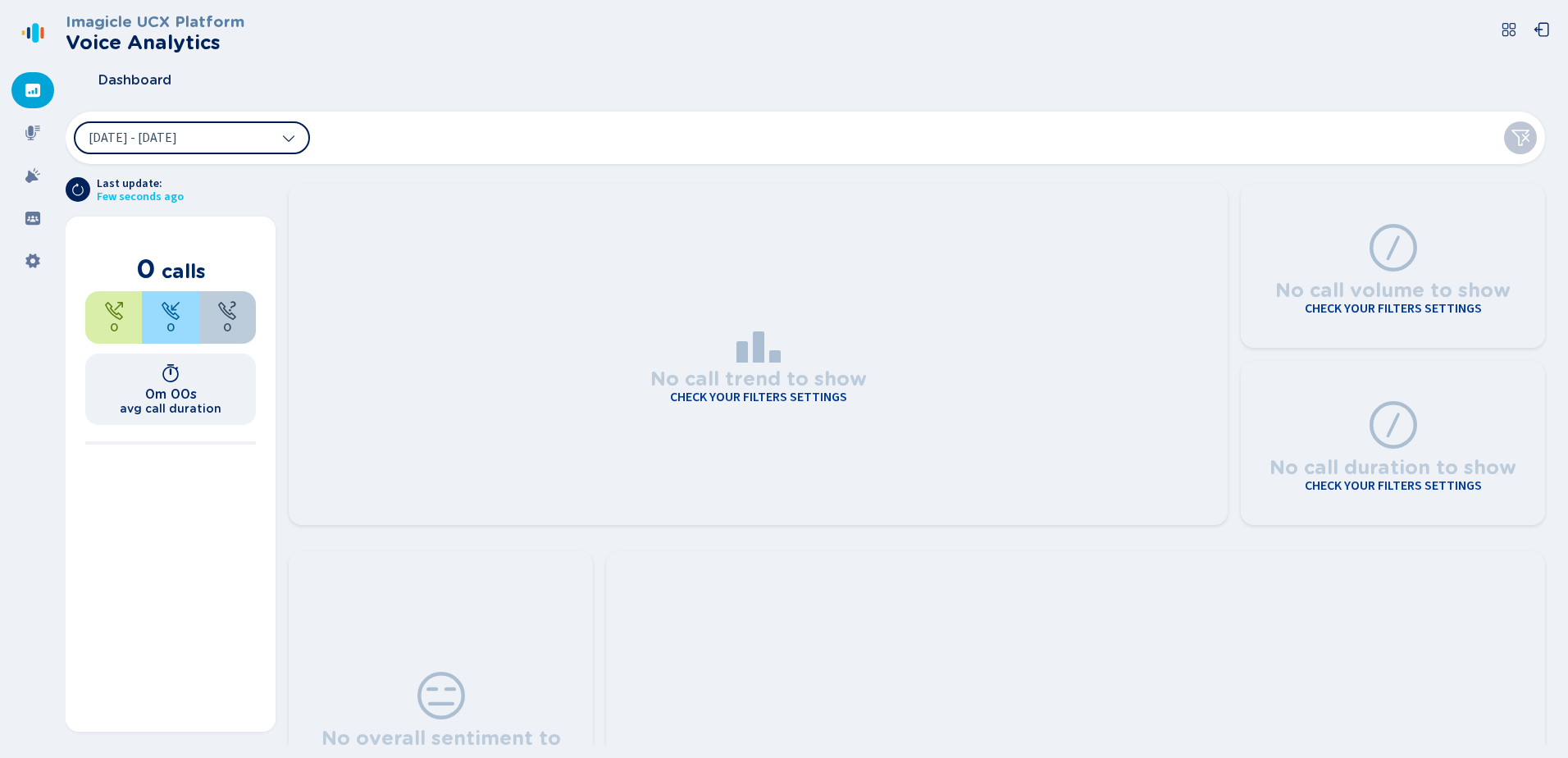
click at [298, 137] on button "[DATE] - [DATE]" at bounding box center [192, 137] width 236 height 33
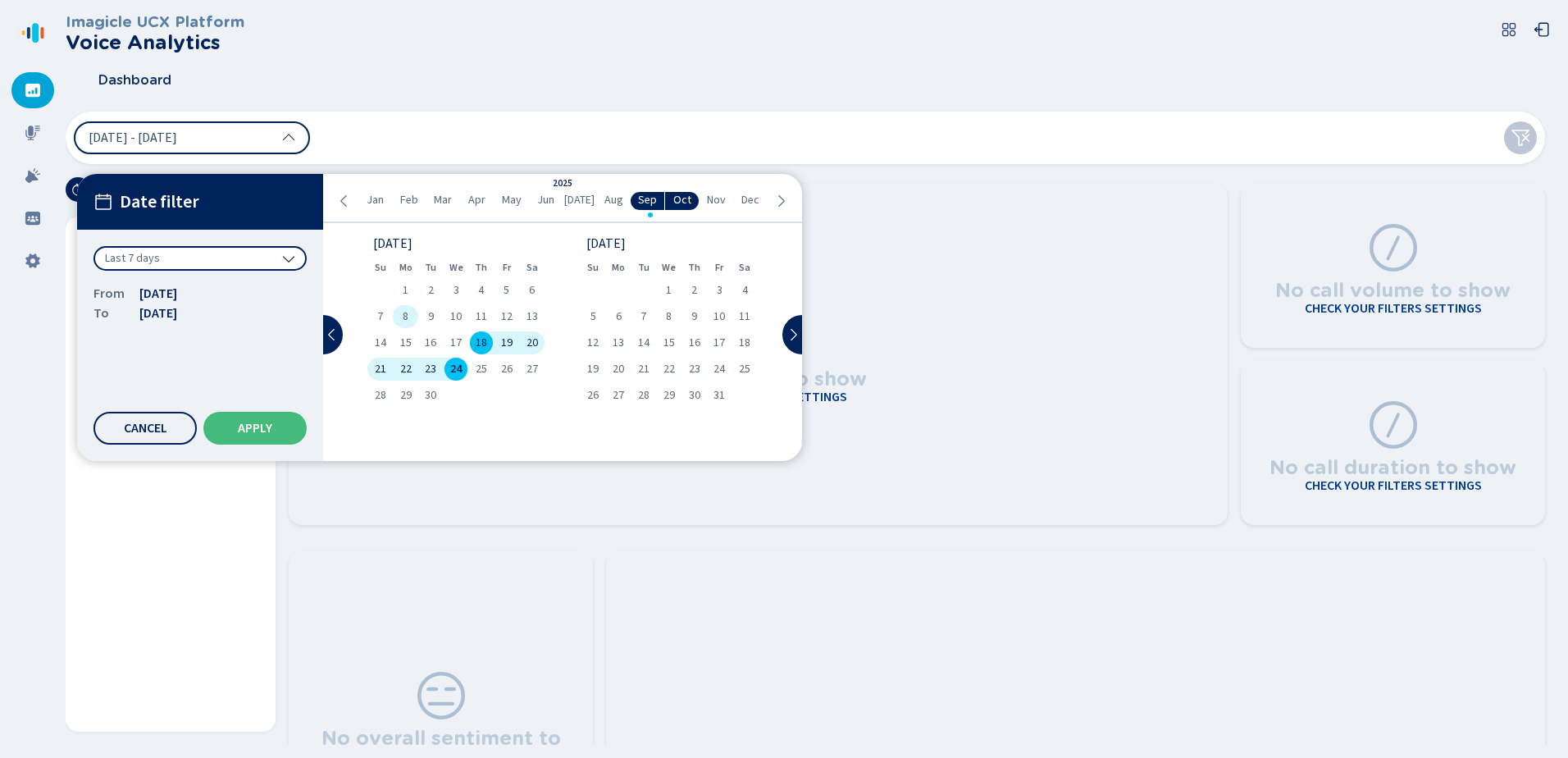
click at [405, 316] on span "8" at bounding box center [405, 316] width 5 height 12
click at [513, 317] on div "12" at bounding box center [506, 316] width 26 height 23
click at [274, 427] on button "Apply" at bounding box center [255, 427] width 104 height 33
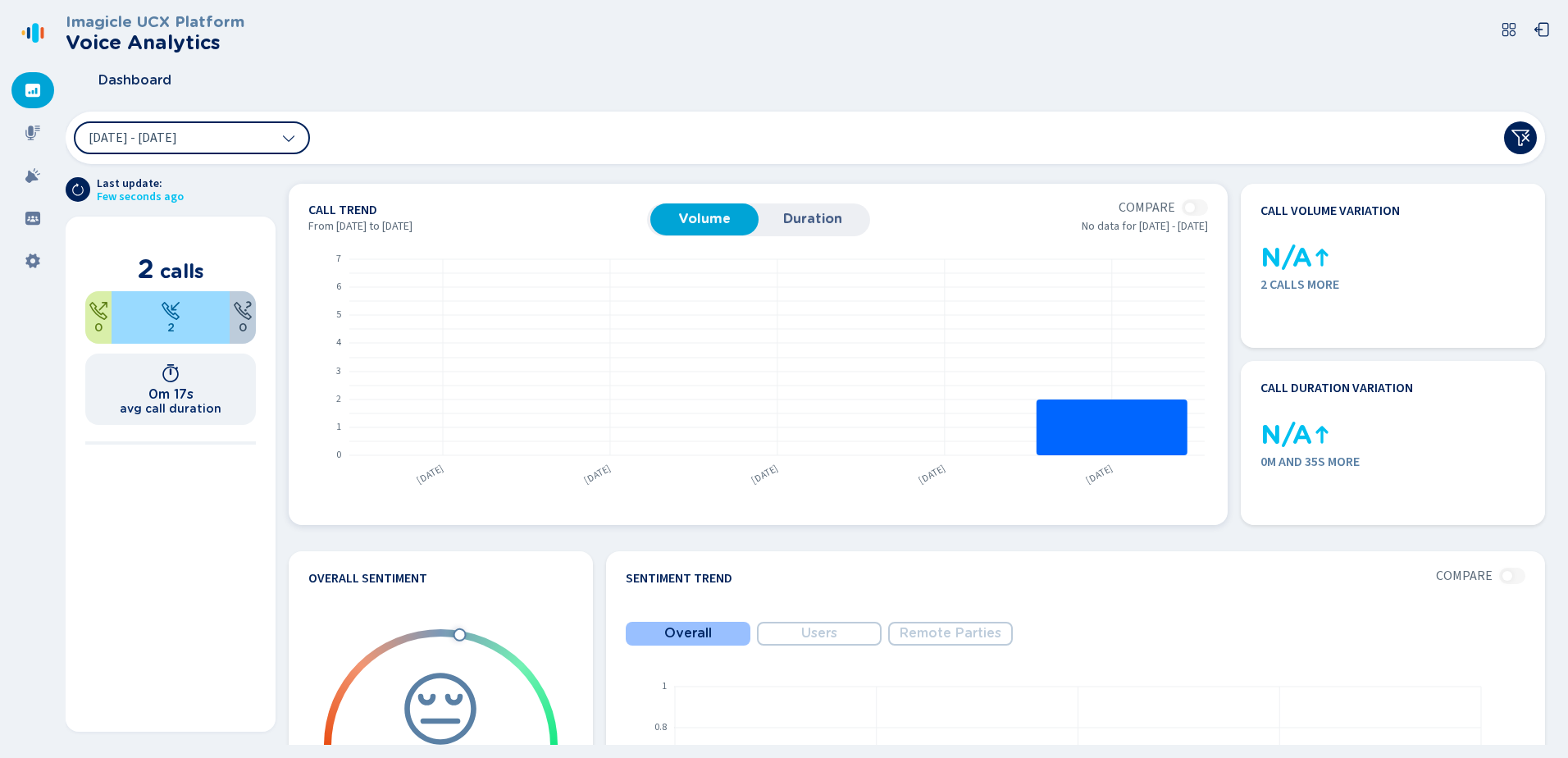
scroll to position [435, 0]
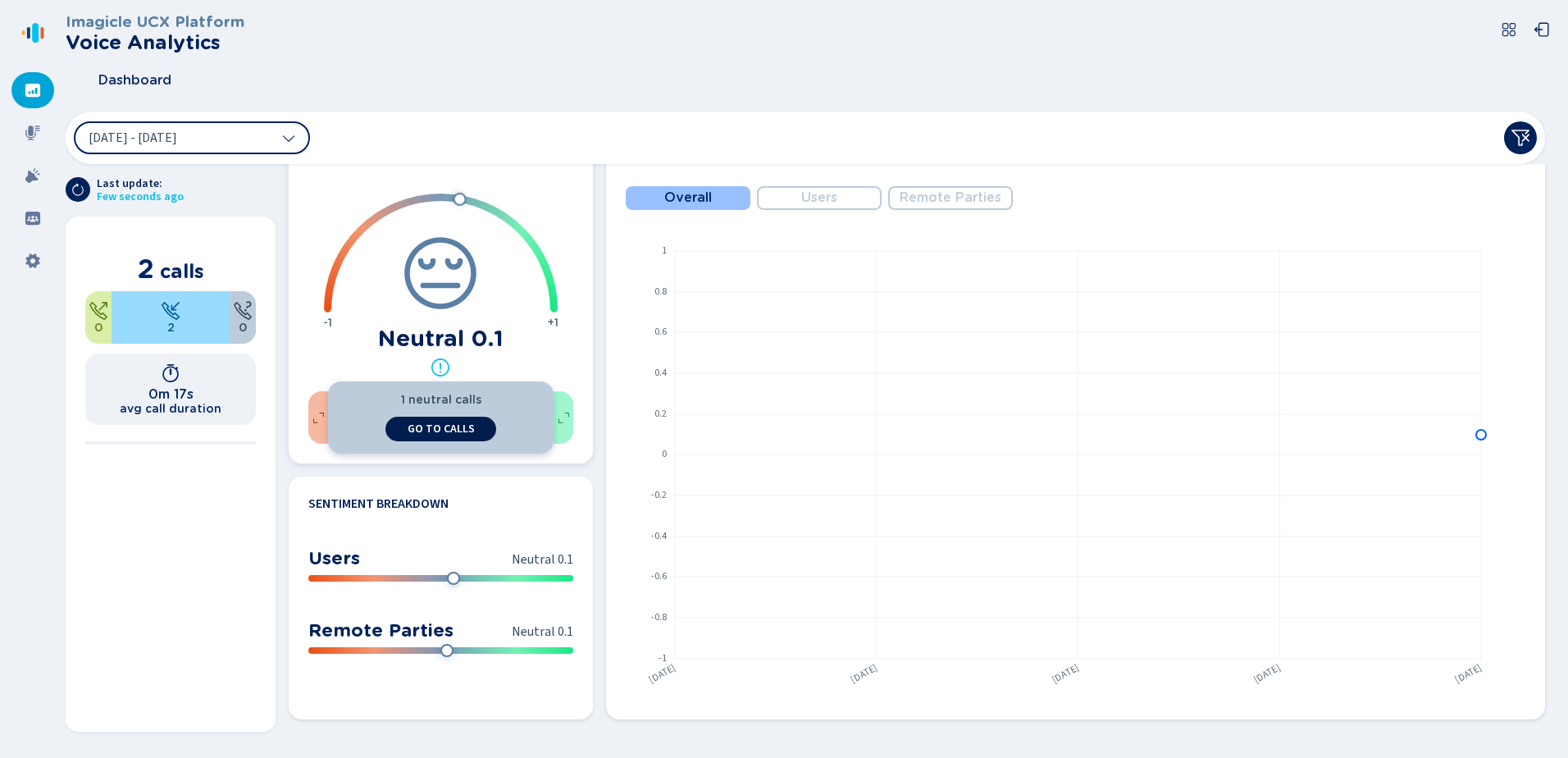
click at [412, 426] on span "go to calls" at bounding box center [442, 428] width 67 height 13
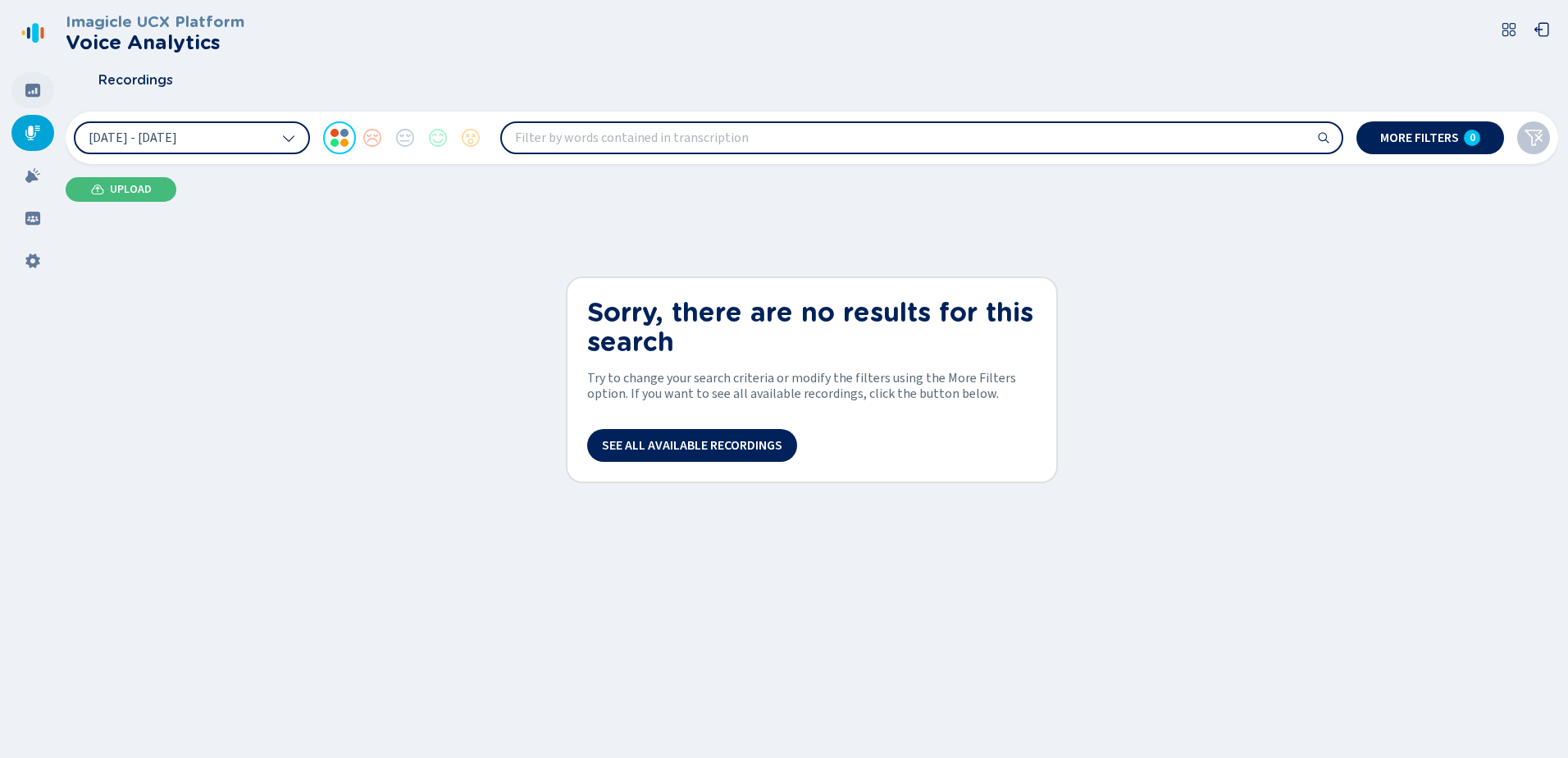
click at [40, 98] on icon at bounding box center [33, 90] width 16 height 16
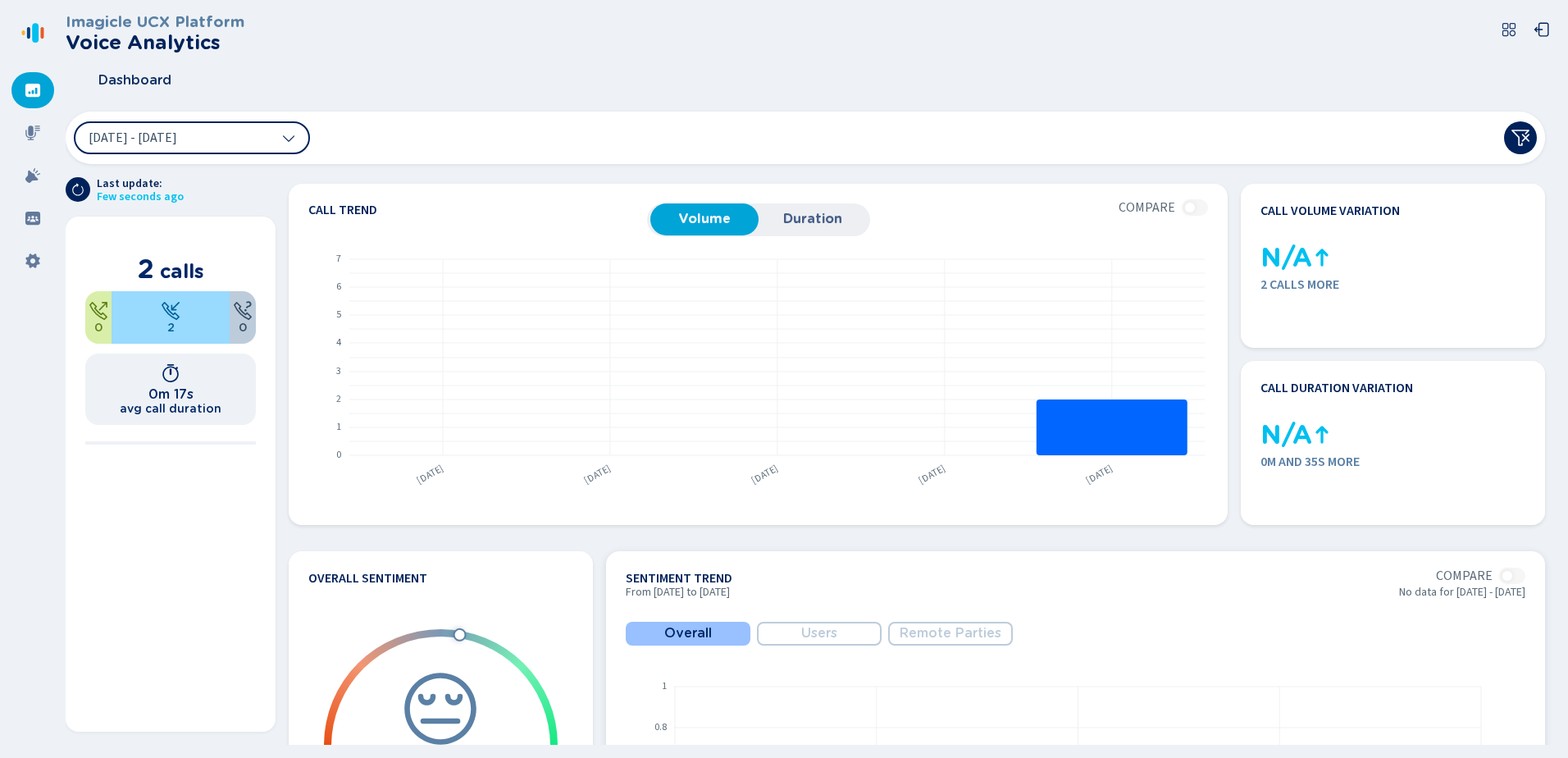
scroll to position [435, 0]
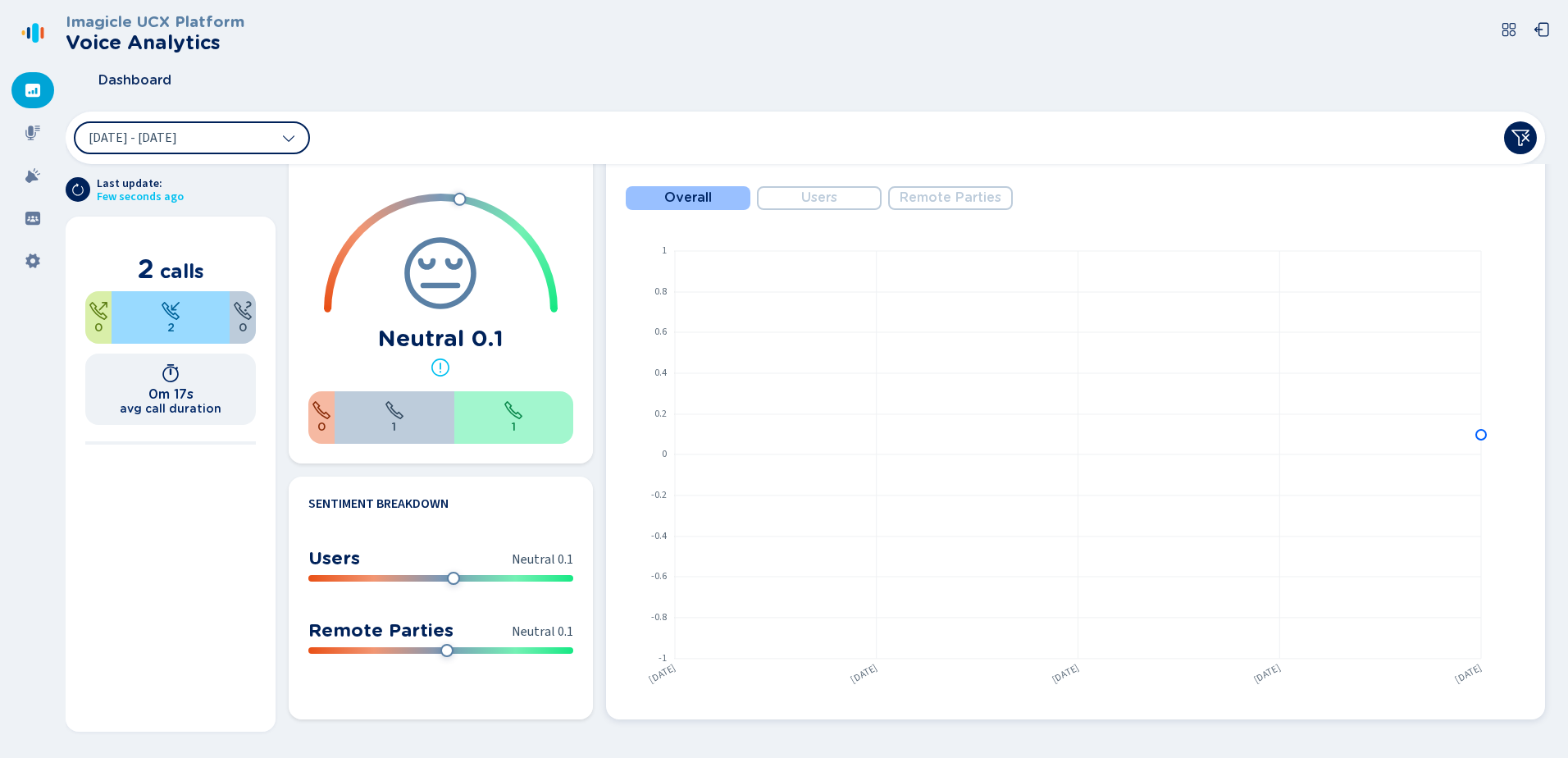
click at [804, 200] on span "Users" at bounding box center [819, 198] width 36 height 15
click at [37, 137] on icon at bounding box center [33, 133] width 16 height 16
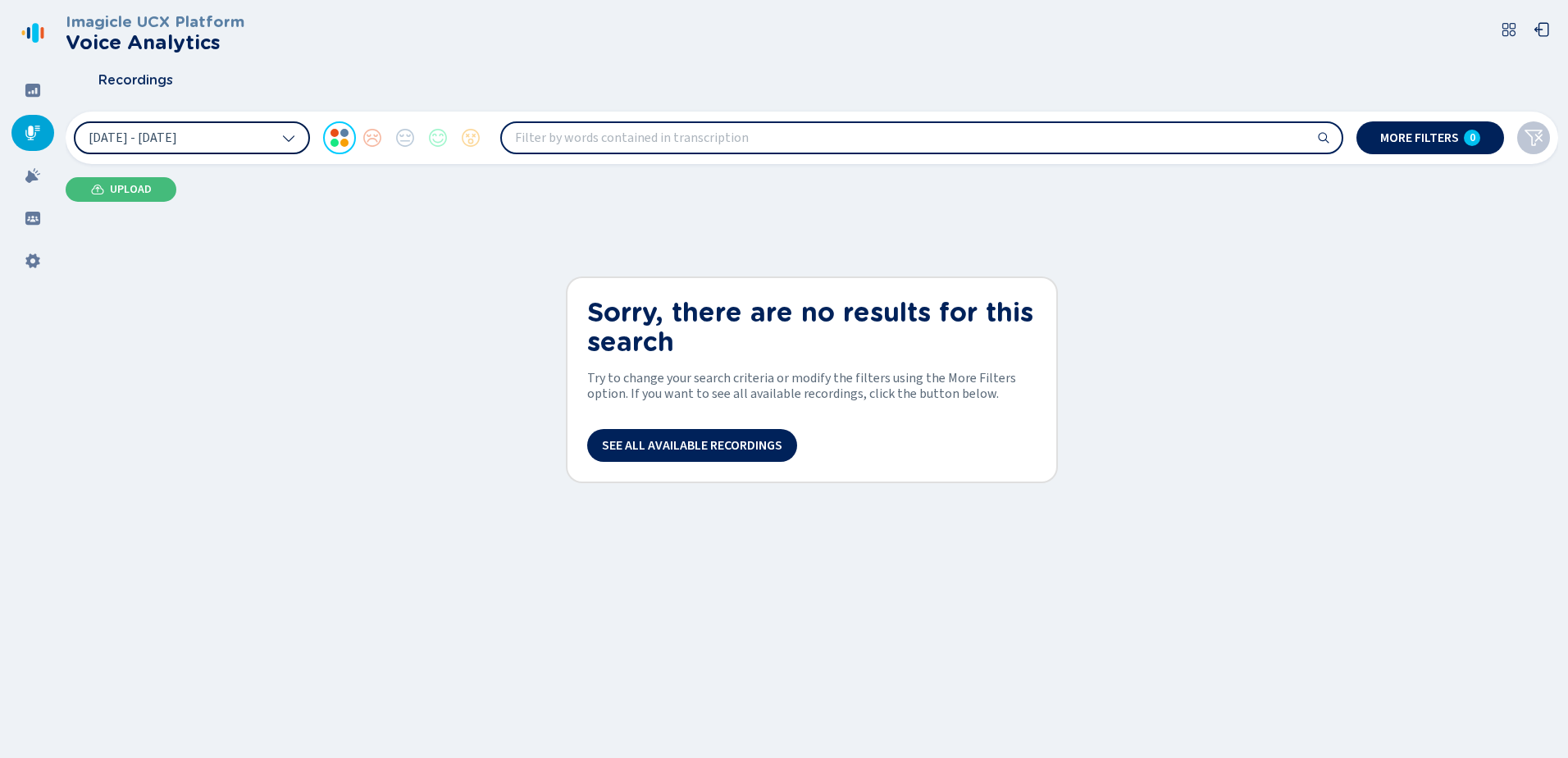
click at [256, 141] on button "[DATE] - [DATE]" at bounding box center [192, 137] width 236 height 33
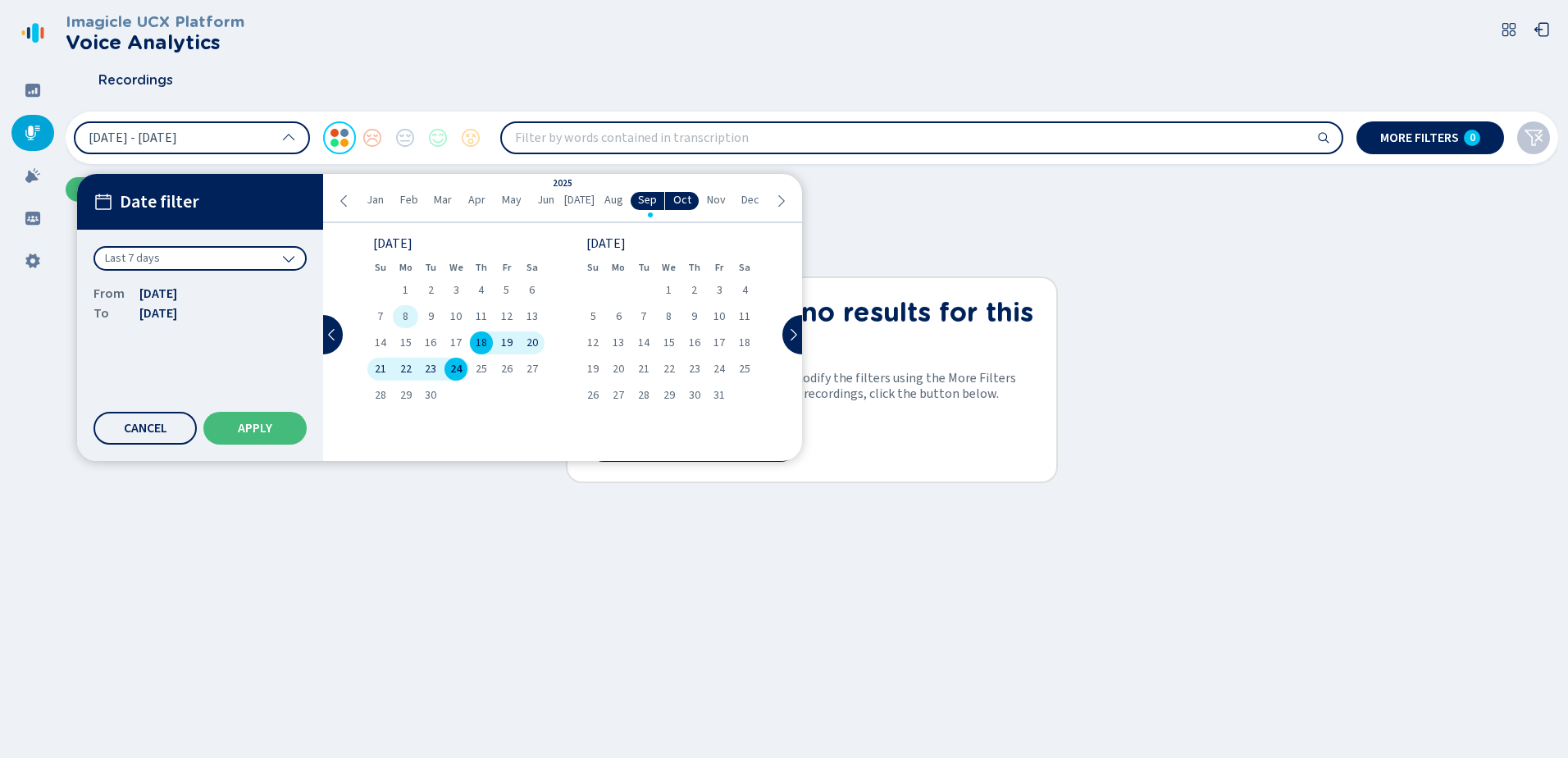
click at [410, 312] on div "8" at bounding box center [405, 316] width 26 height 23
click at [502, 316] on span "12" at bounding box center [506, 316] width 12 height 12
click at [271, 432] on span "Apply" at bounding box center [255, 427] width 35 height 13
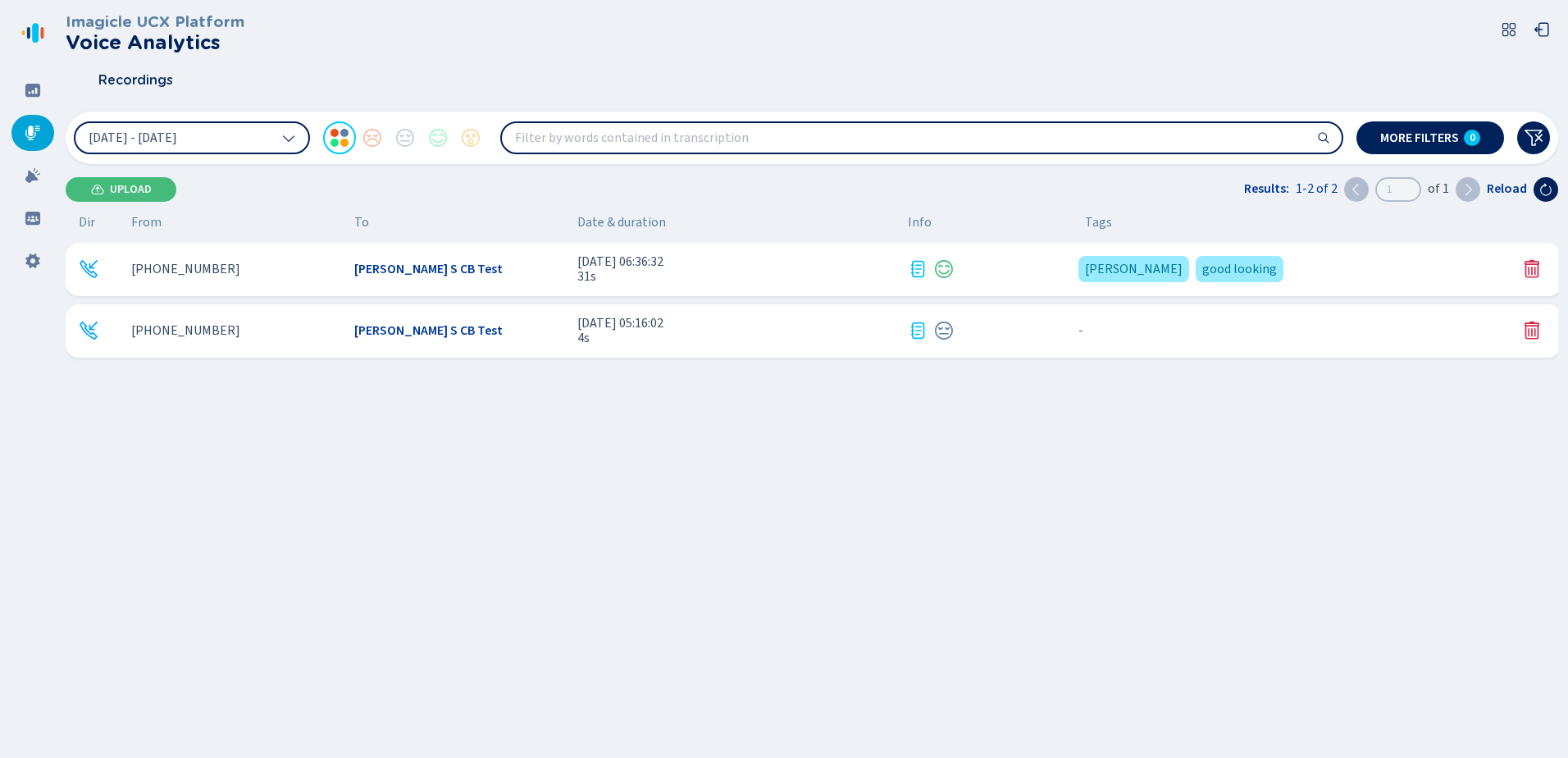
click at [1317, 267] on div "[PERSON_NAME] looking {{hiddenTagsCount}} more" at bounding box center [1290, 269] width 437 height 33
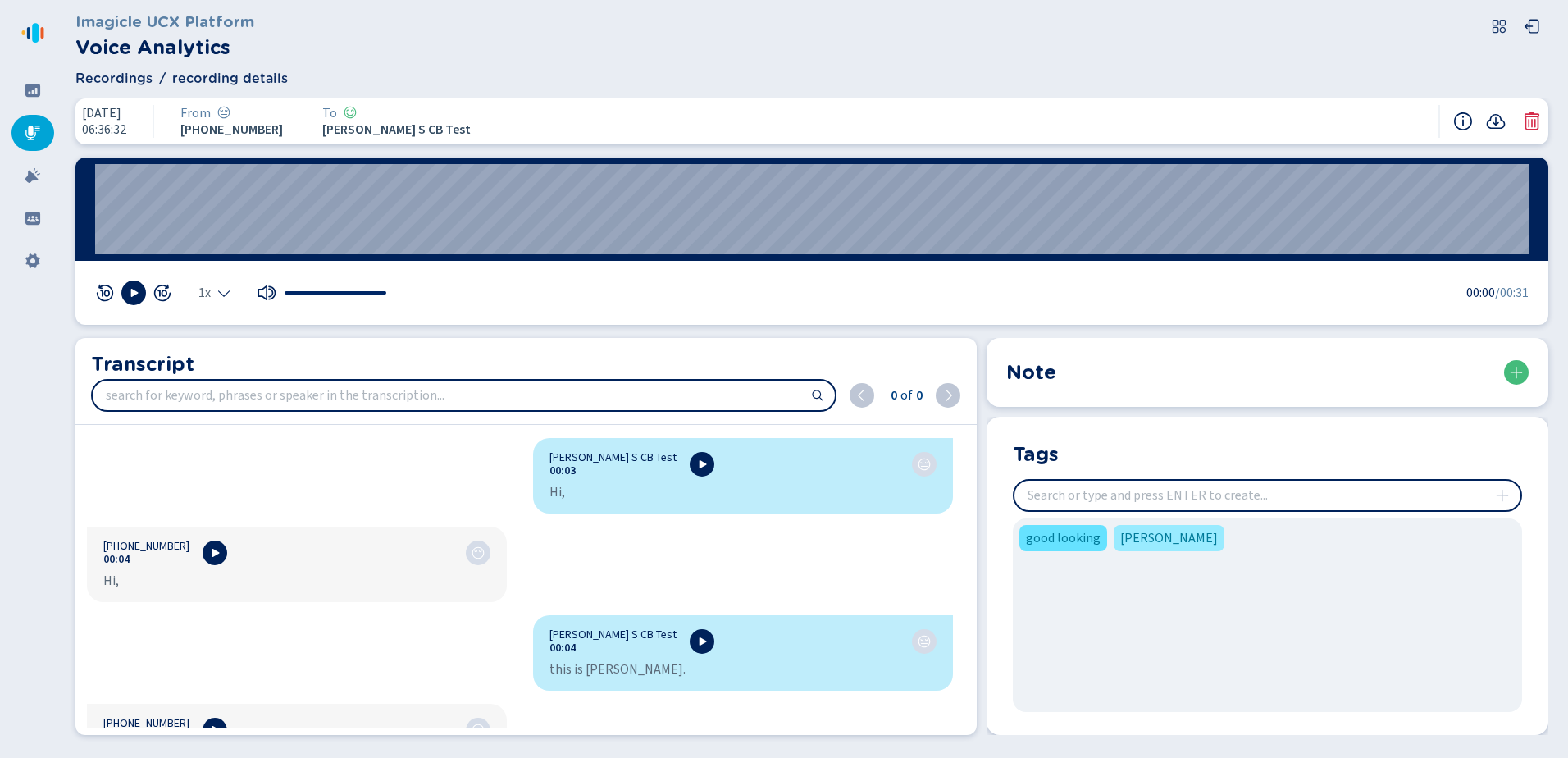
click at [1076, 539] on span "good looking" at bounding box center [1063, 538] width 74 height 20
click at [1086, 501] on input "insert" at bounding box center [1267, 495] width 506 height 29
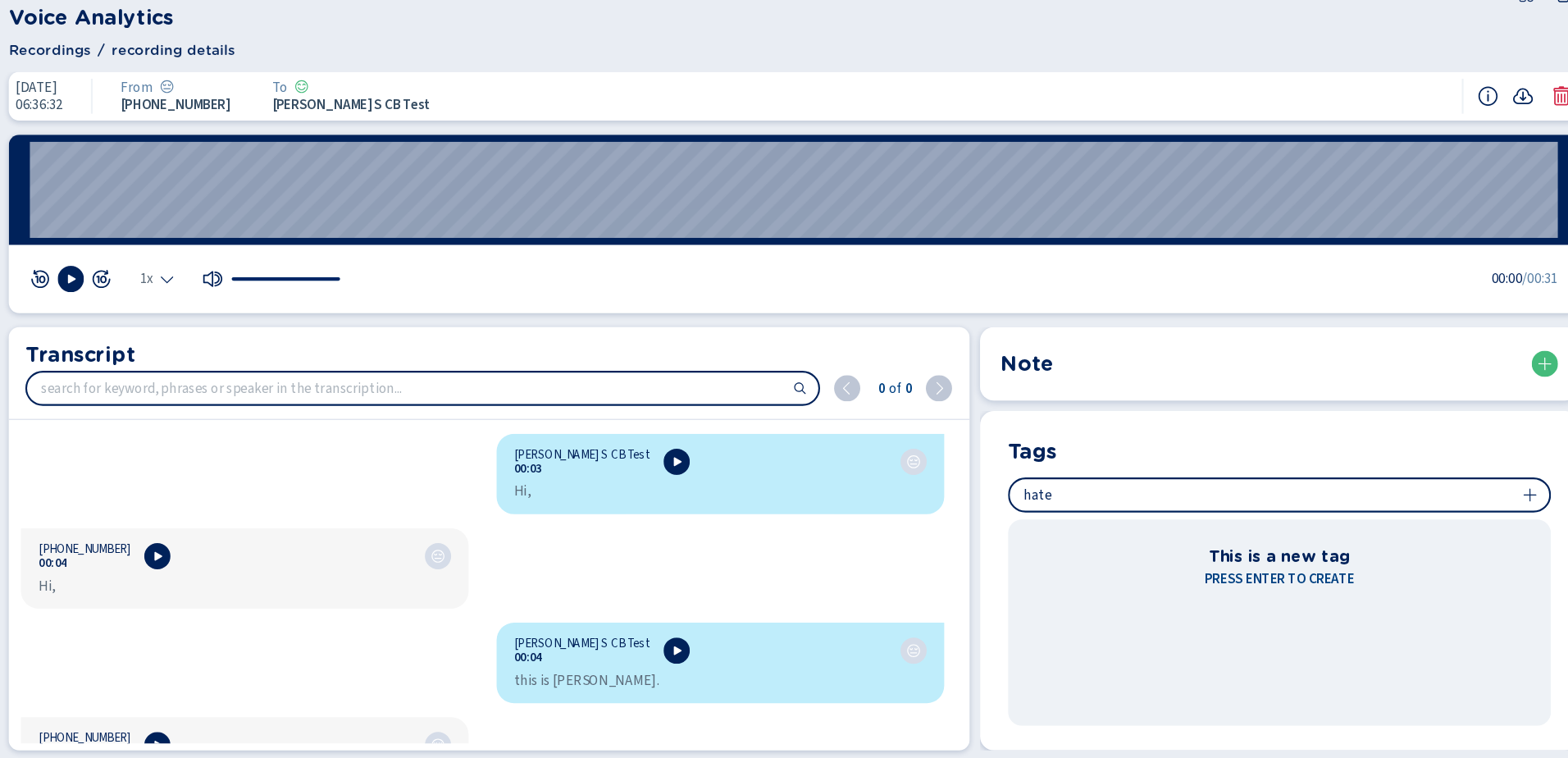
type input "hate"
